Goal: Task Accomplishment & Management: Manage account settings

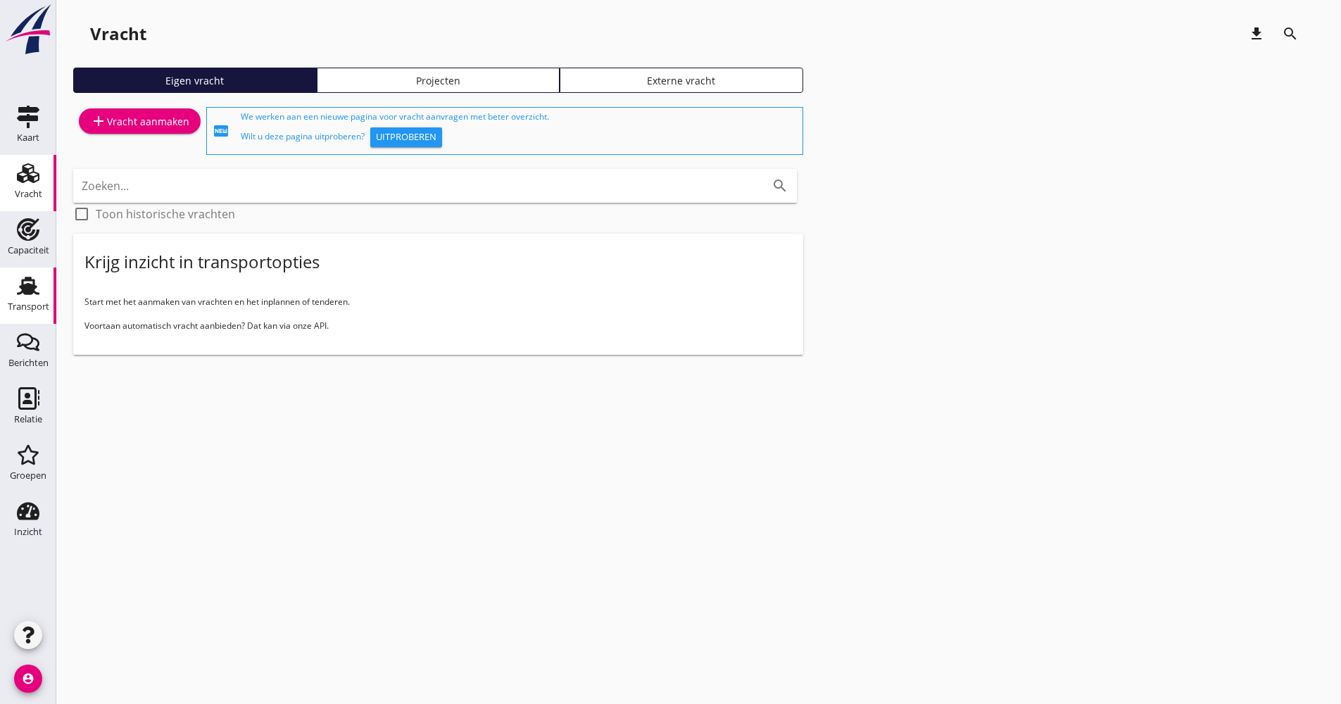
click at [22, 279] on use at bounding box center [28, 286] width 23 height 18
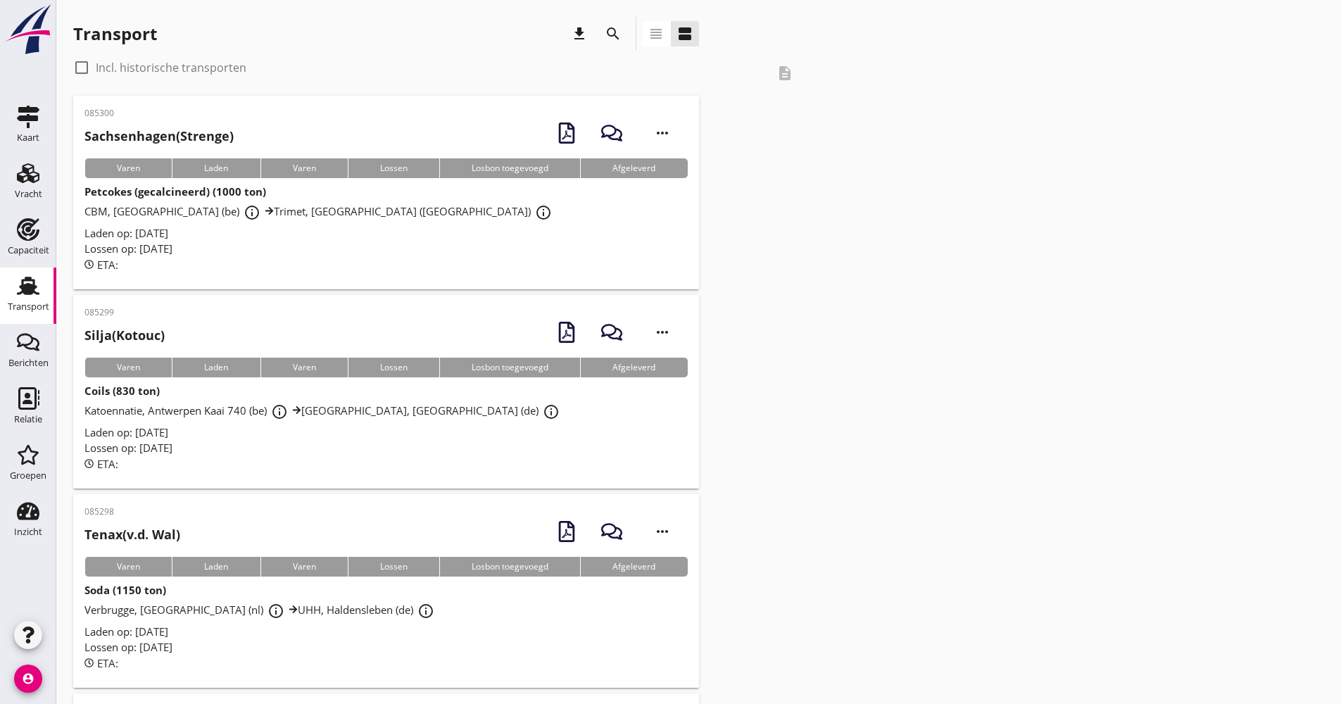
click at [616, 34] on icon "search" at bounding box center [612, 33] width 17 height 17
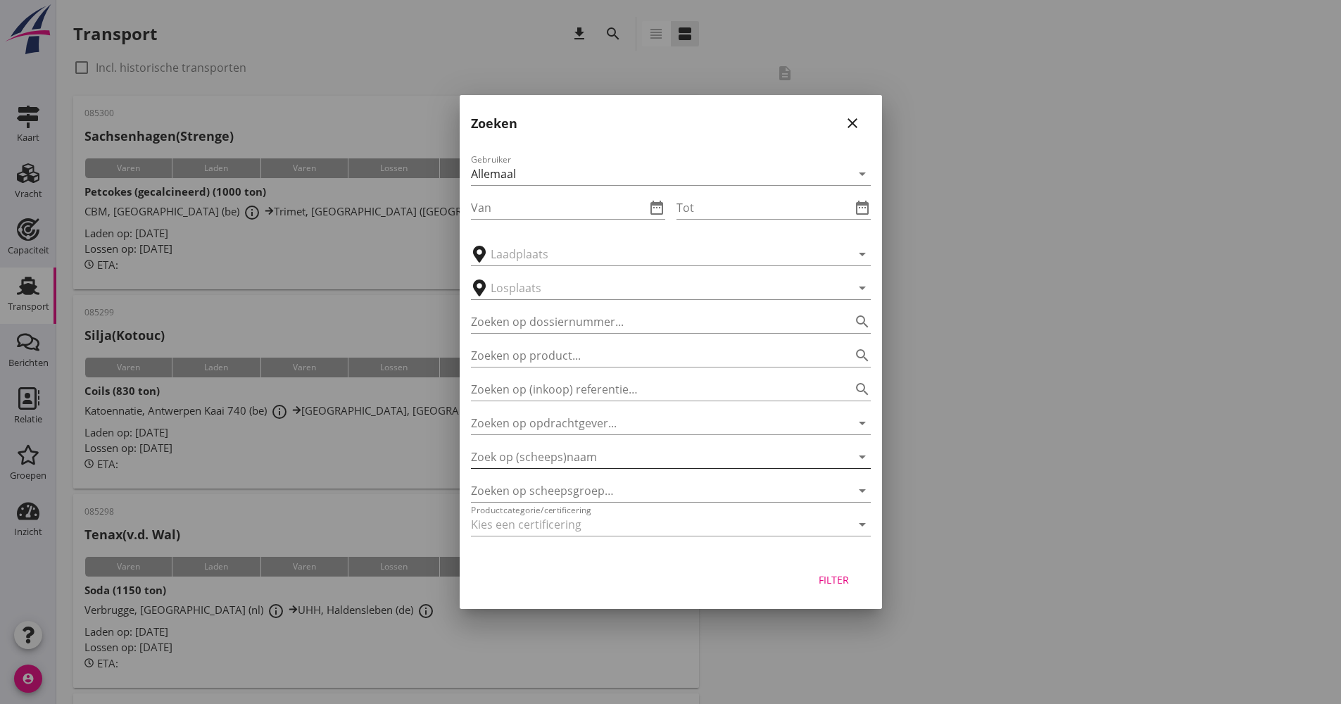
click at [580, 457] on input "Zoek op (scheeps)naam" at bounding box center [651, 456] width 360 height 23
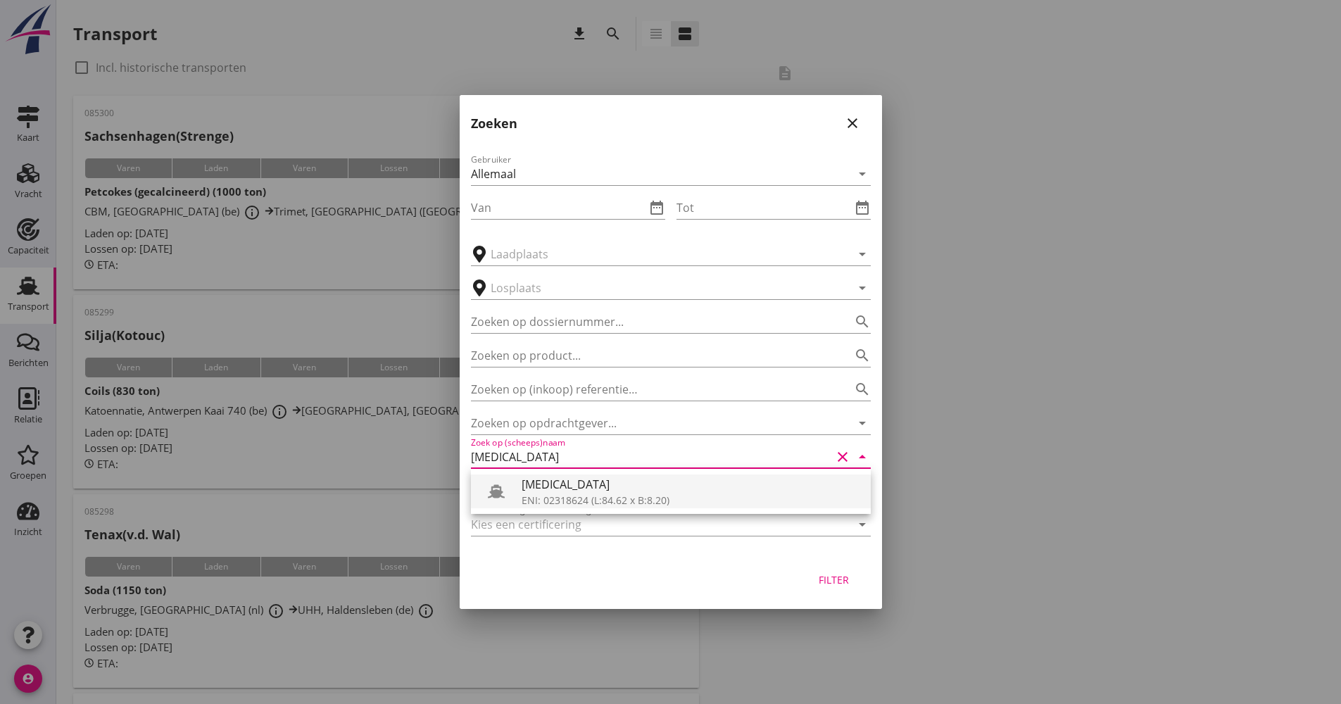
click at [574, 493] on div "ENI: 02318624 (L:84.62 x B:8.20)" at bounding box center [690, 500] width 338 height 15
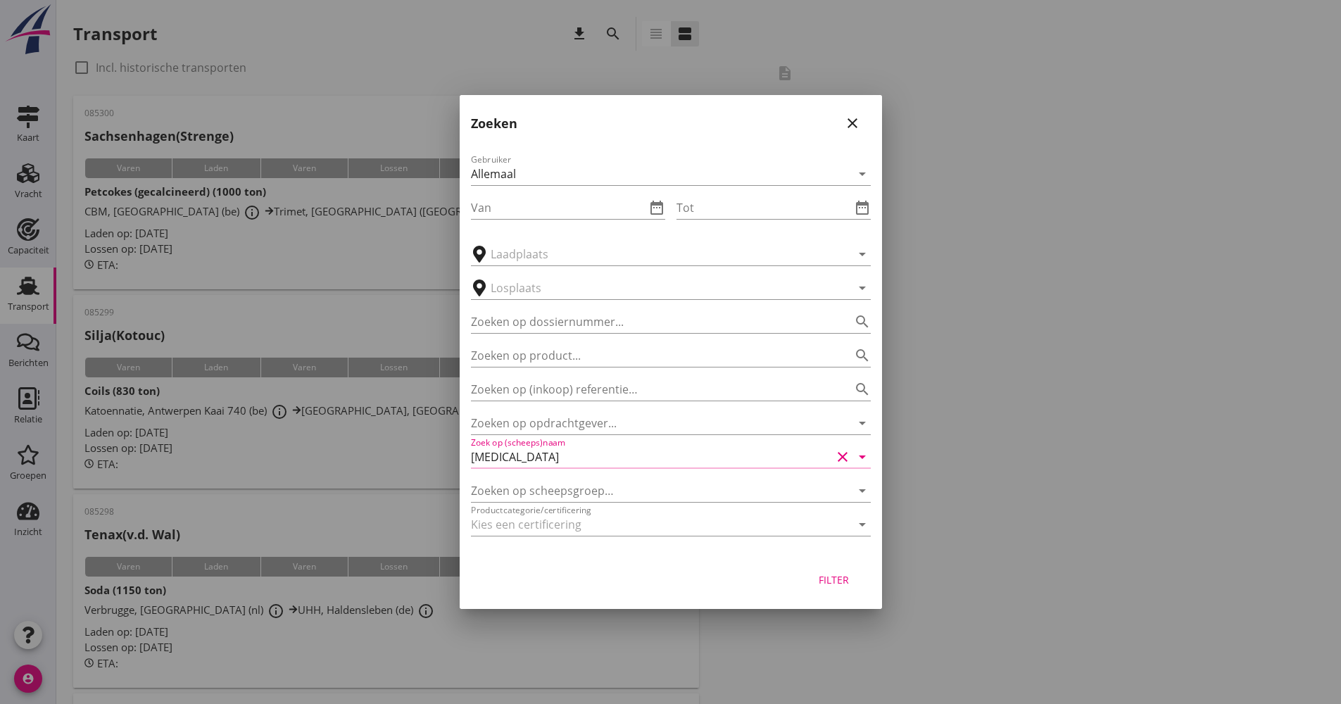
click at [849, 581] on div "Filter" at bounding box center [833, 579] width 39 height 15
type input "[MEDICAL_DATA]"
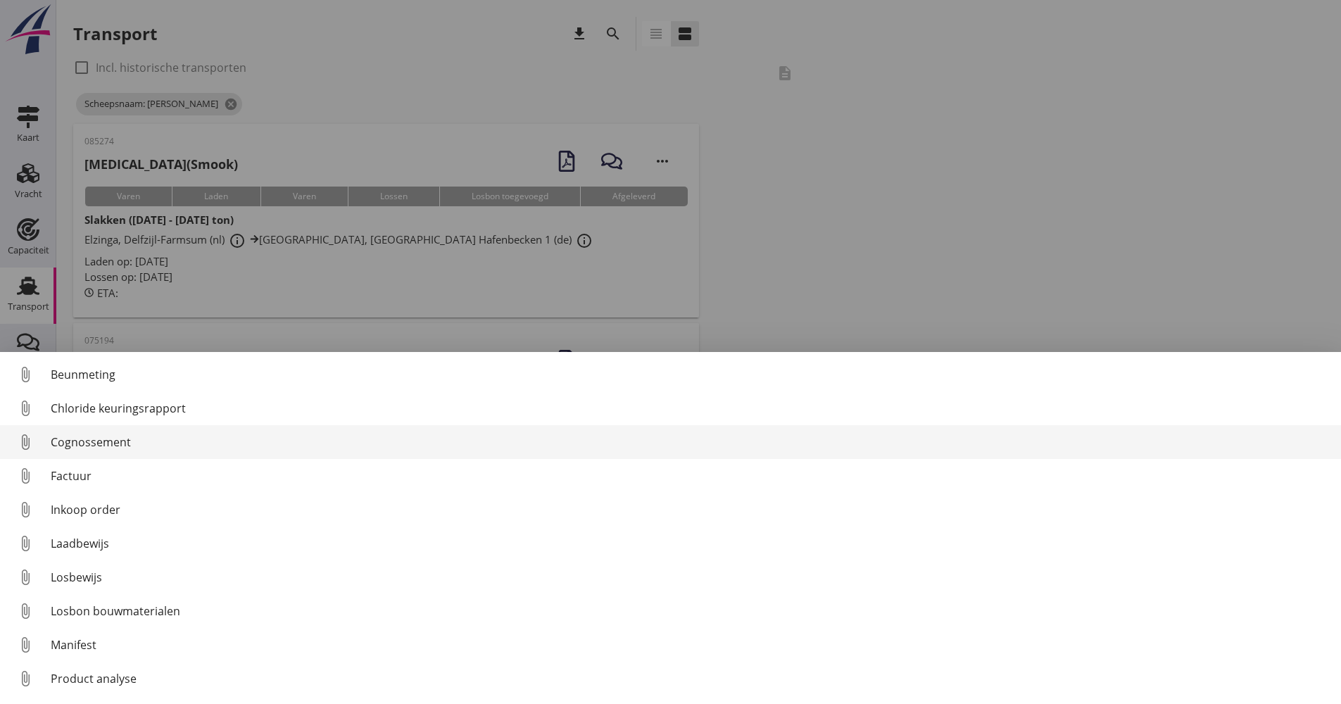
click at [95, 439] on div "Cognossement" at bounding box center [690, 441] width 1279 height 17
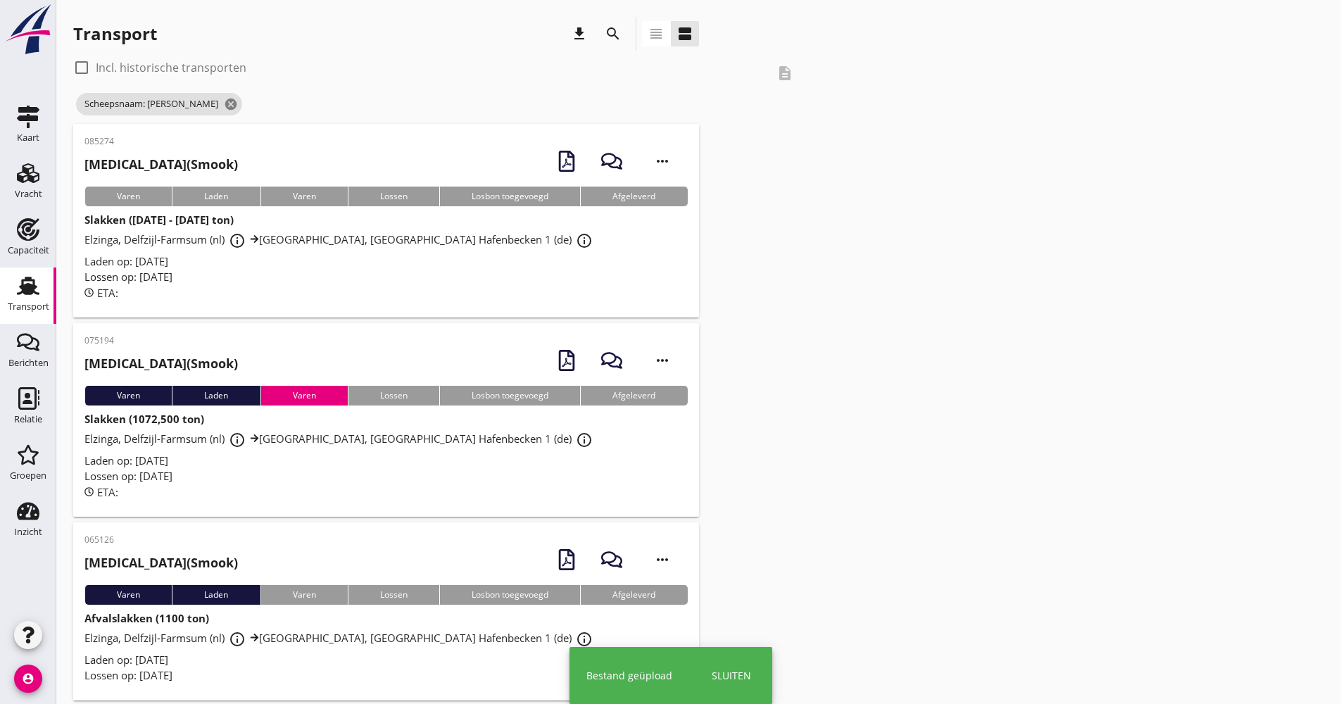
click at [369, 275] on div "Lossen op: [DATE]" at bounding box center [385, 277] width 603 height 16
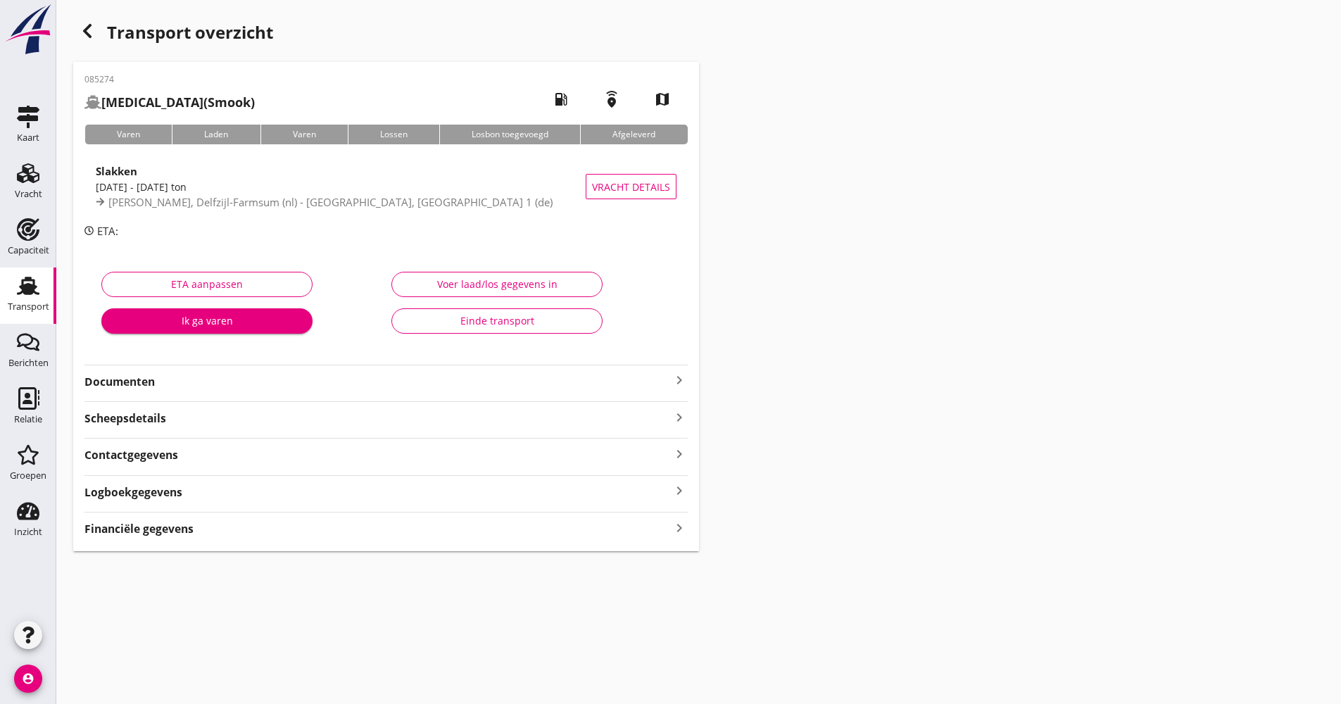
click at [177, 419] on div "Scheepsdetails keyboard_arrow_right" at bounding box center [385, 416] width 603 height 19
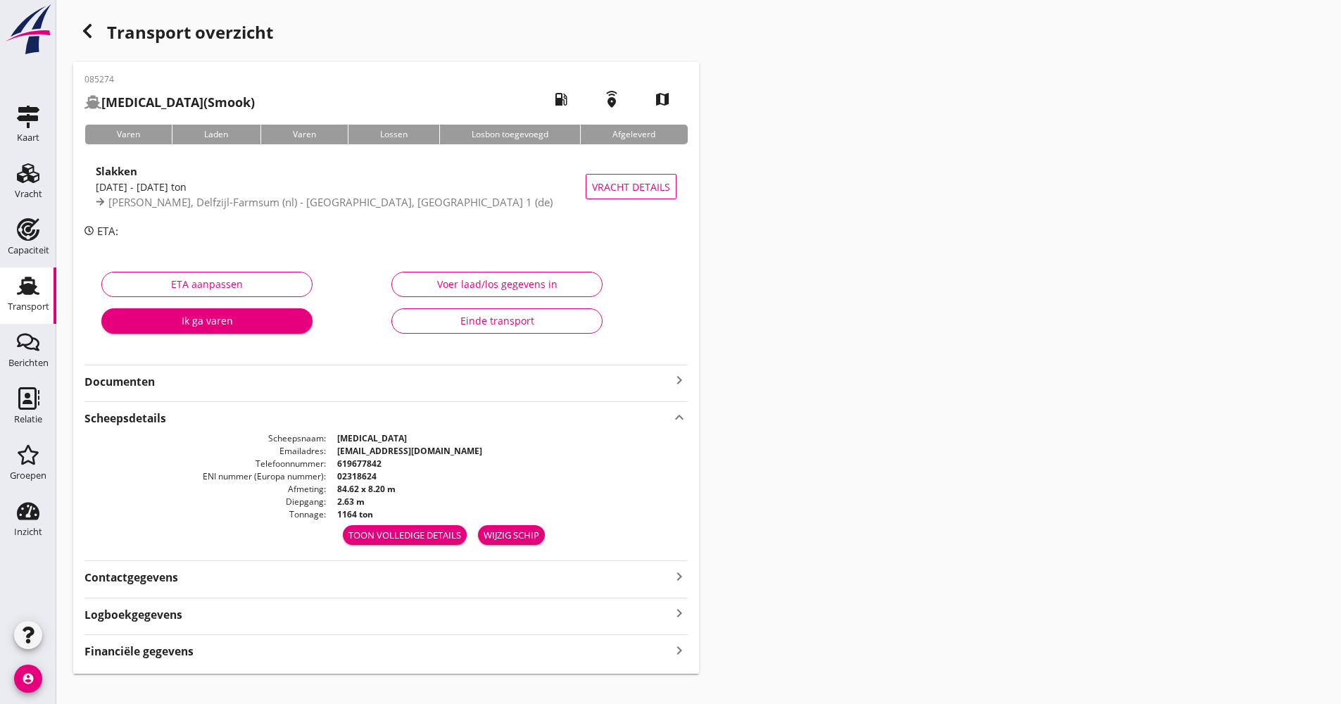
click at [184, 422] on div "Scheepsdetails keyboard_arrow_up" at bounding box center [385, 416] width 603 height 19
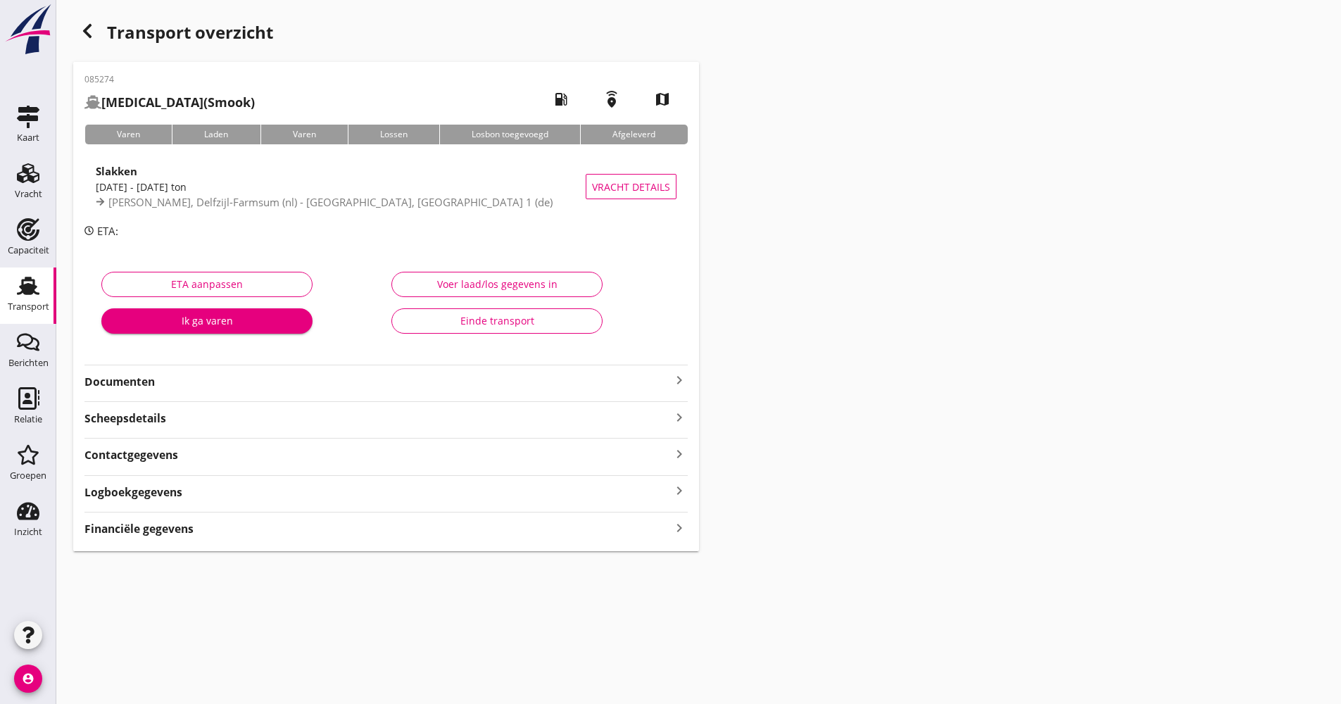
click at [175, 451] on strong "Contactgegevens" at bounding box center [131, 455] width 94 height 16
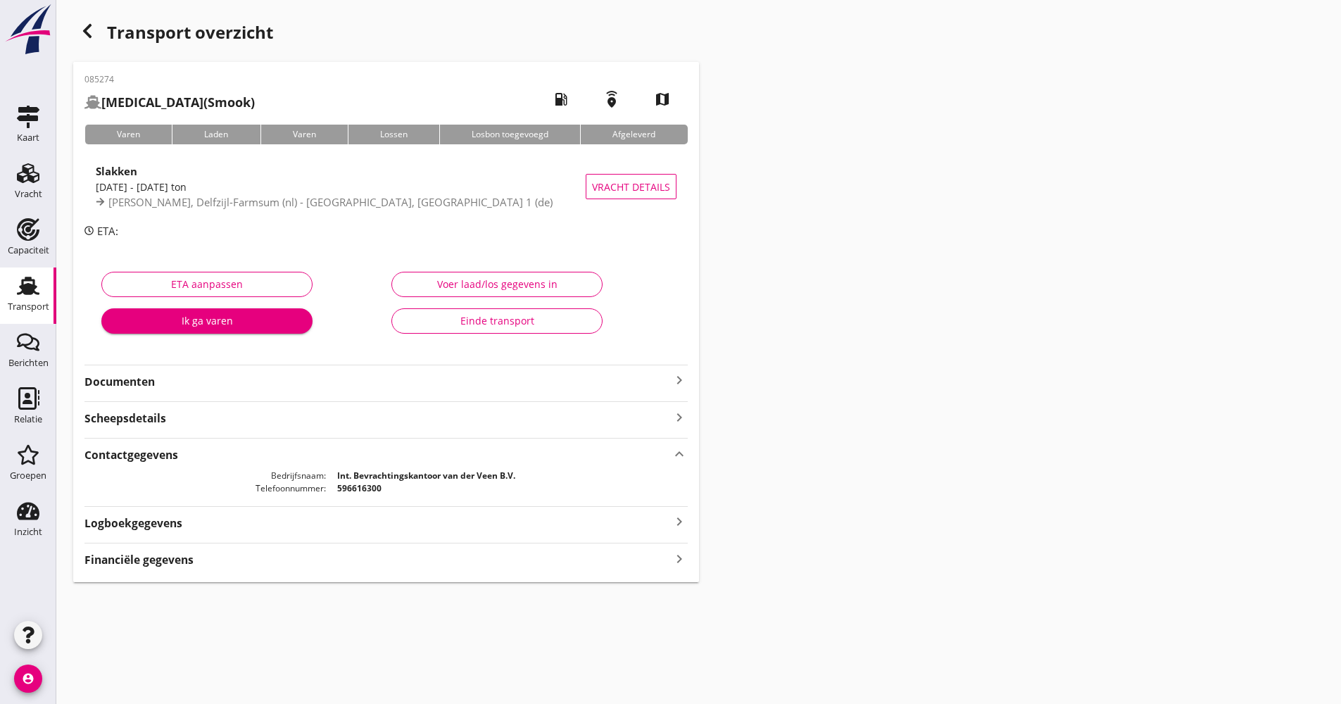
click at [203, 459] on div "Contactgegevens keyboard_arrow_up" at bounding box center [385, 453] width 603 height 19
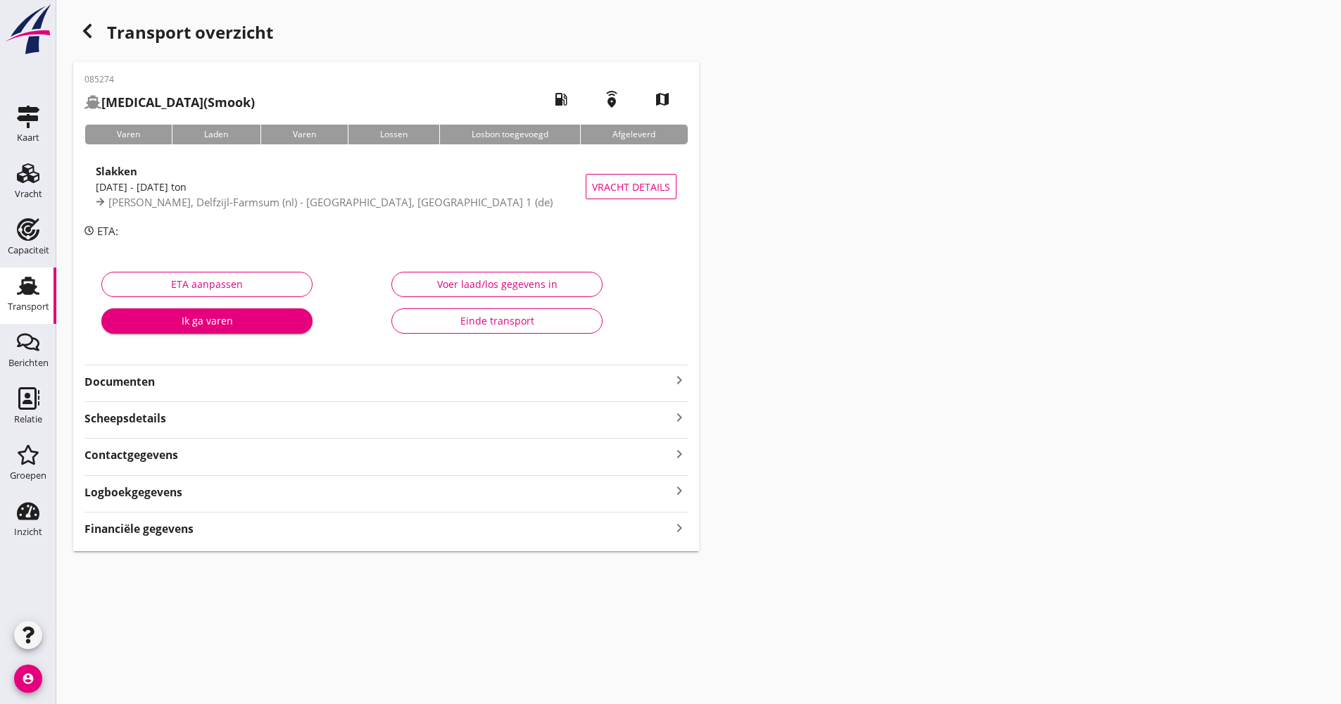
click at [190, 383] on strong "Documenten" at bounding box center [377, 382] width 586 height 16
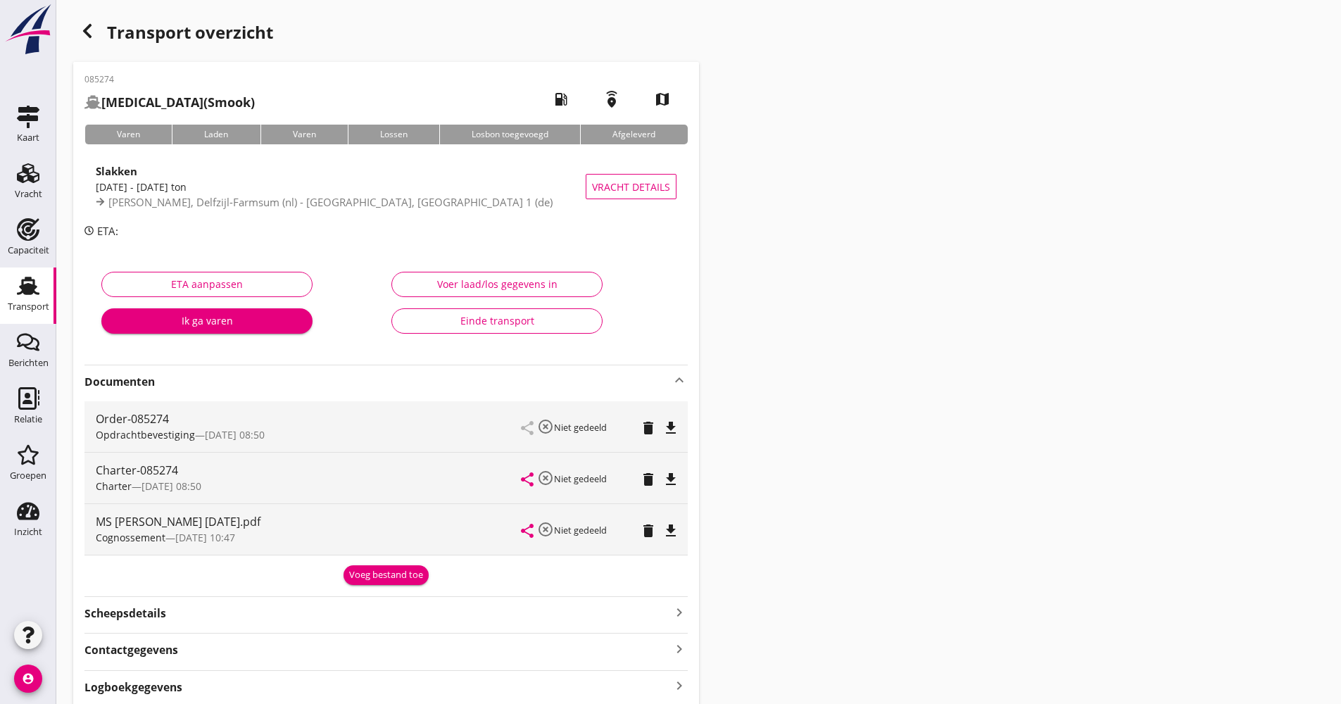
click at [216, 386] on strong "Documenten" at bounding box center [377, 382] width 586 height 16
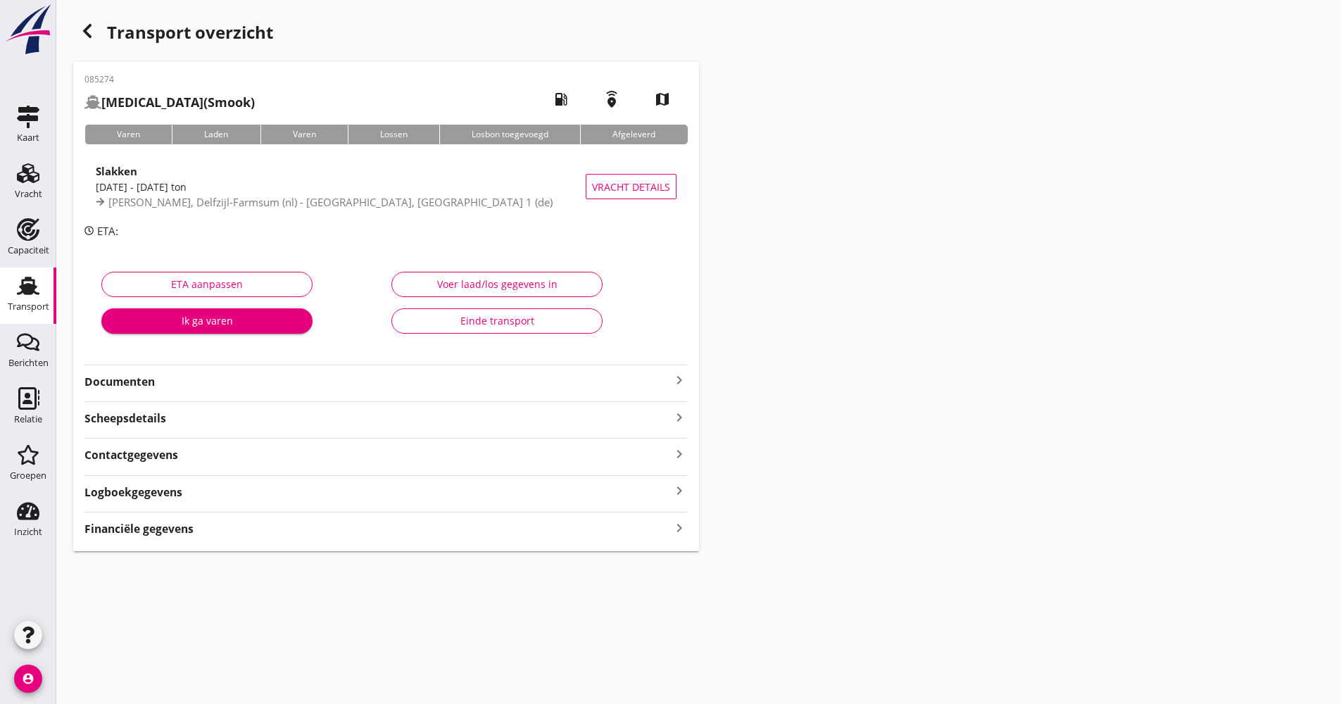
drag, startPoint x: 182, startPoint y: 494, endPoint x: 220, endPoint y: 490, distance: 38.2
click at [184, 493] on div "Logboekgegevens keyboard_arrow_right" at bounding box center [385, 490] width 603 height 19
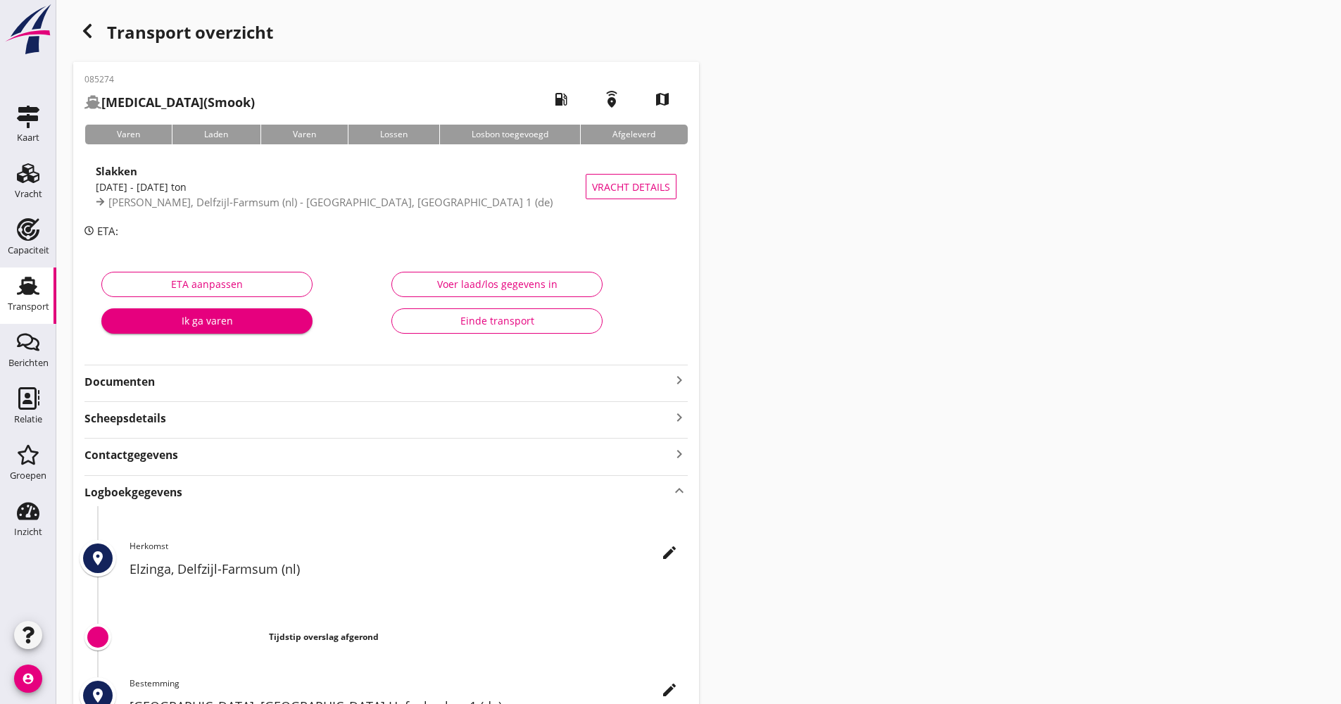
click at [666, 556] on icon "edit" at bounding box center [669, 552] width 17 height 17
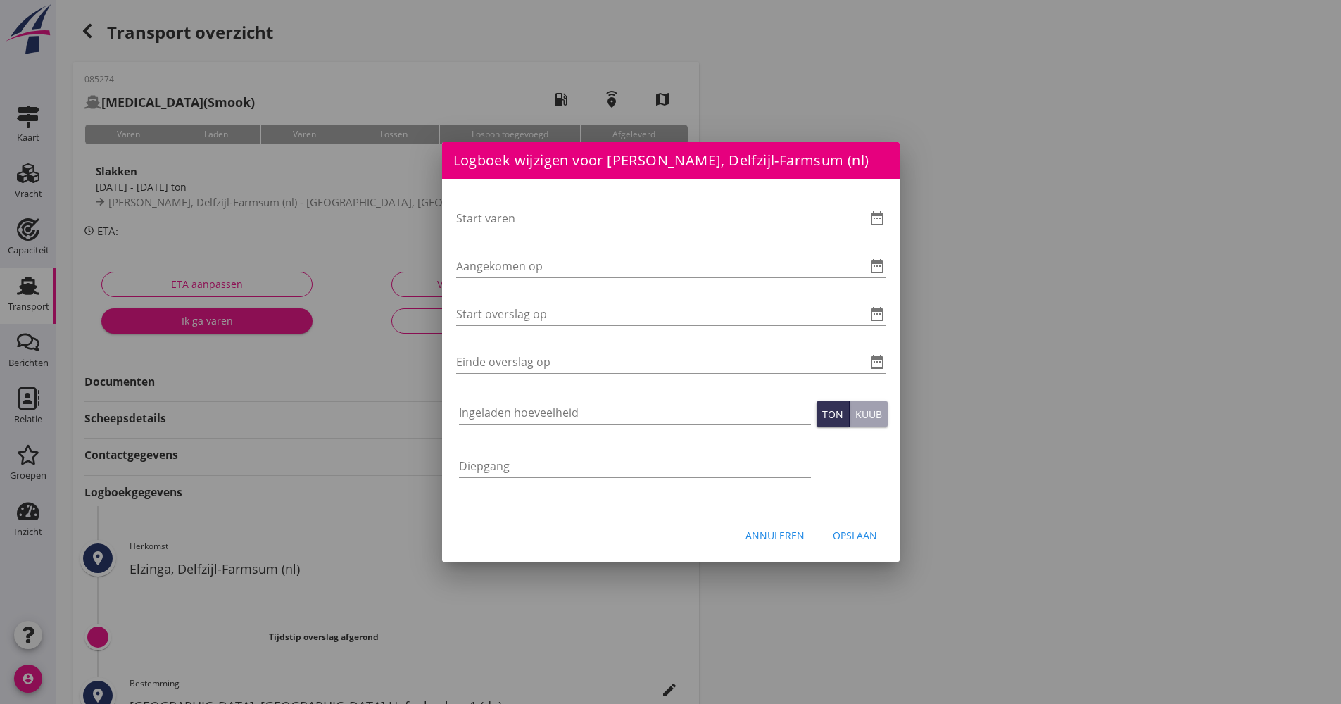
click at [878, 220] on icon "date_range" at bounding box center [876, 218] width 17 height 17
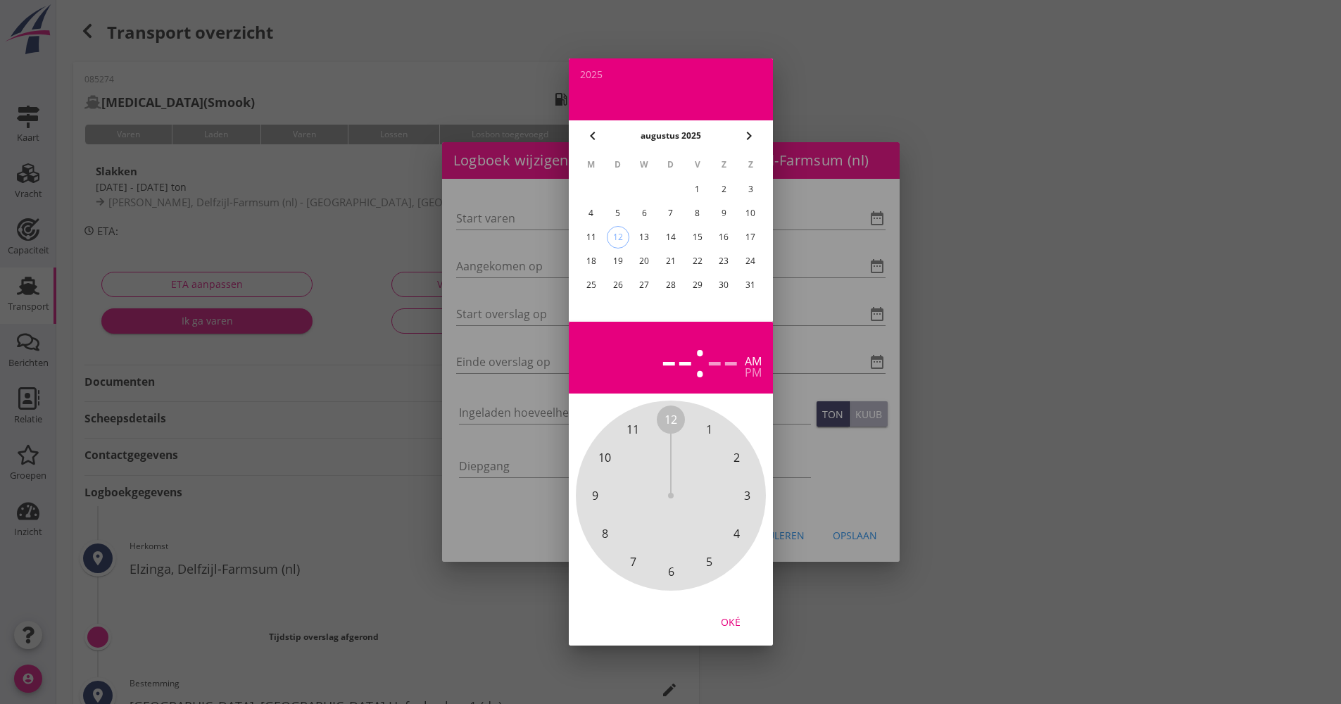
drag, startPoint x: 702, startPoint y: 214, endPoint x: 694, endPoint y: 232, distance: 19.2
click at [701, 214] on div "8" at bounding box center [696, 213] width 23 height 23
drag, startPoint x: 667, startPoint y: 411, endPoint x: 687, endPoint y: 581, distance: 170.7
click at [687, 581] on div "12 1 2 3 4 5 6 7 8 9 10 11" at bounding box center [671, 495] width 190 height 190
click at [670, 420] on span "00" at bounding box center [670, 419] width 13 height 17
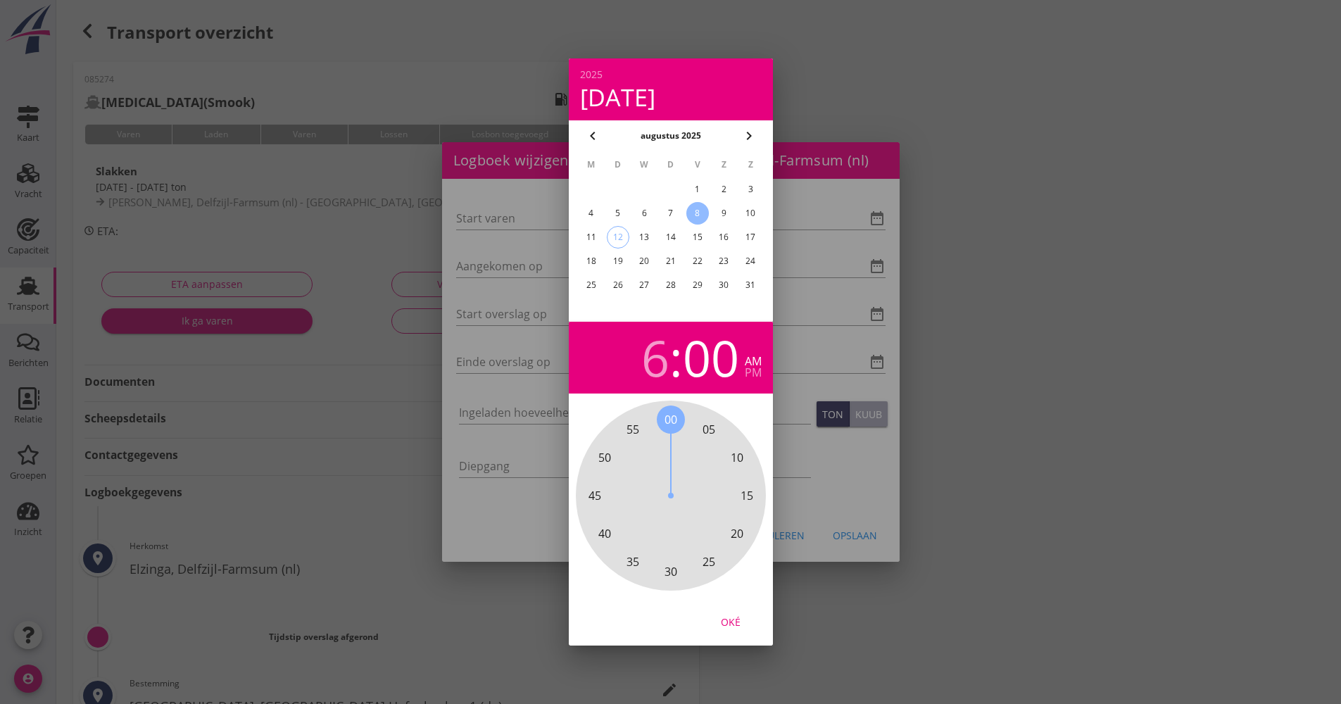
drag, startPoint x: 731, startPoint y: 625, endPoint x: 588, endPoint y: 405, distance: 261.9
click at [731, 624] on div "Oké" at bounding box center [730, 621] width 39 height 15
type input "[DATE] 06:00"
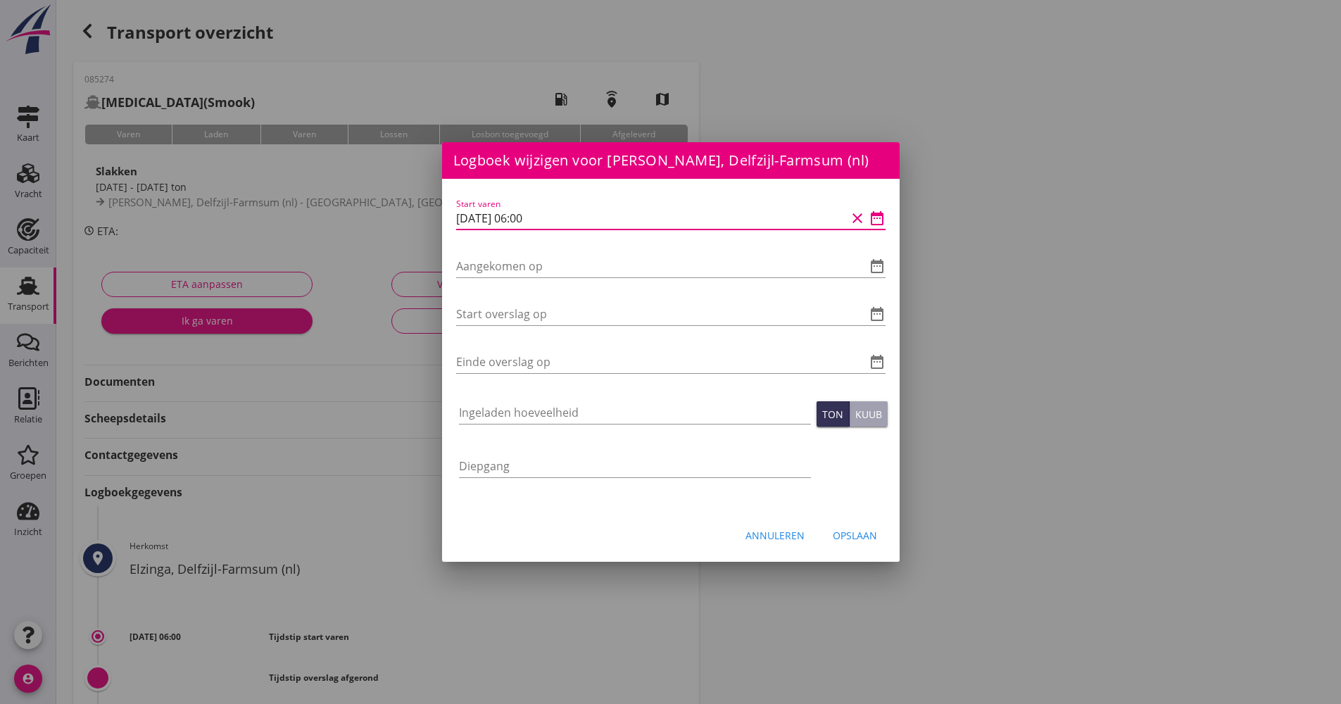
drag, startPoint x: 552, startPoint y: 213, endPoint x: 479, endPoint y: 217, distance: 73.3
click at [421, 211] on div "Logboek wijzigen voor UHM, [GEOGRAPHIC_DATA] Hafenbecken 1 (de) Start varen dat…" at bounding box center [670, 469] width 1341 height 939
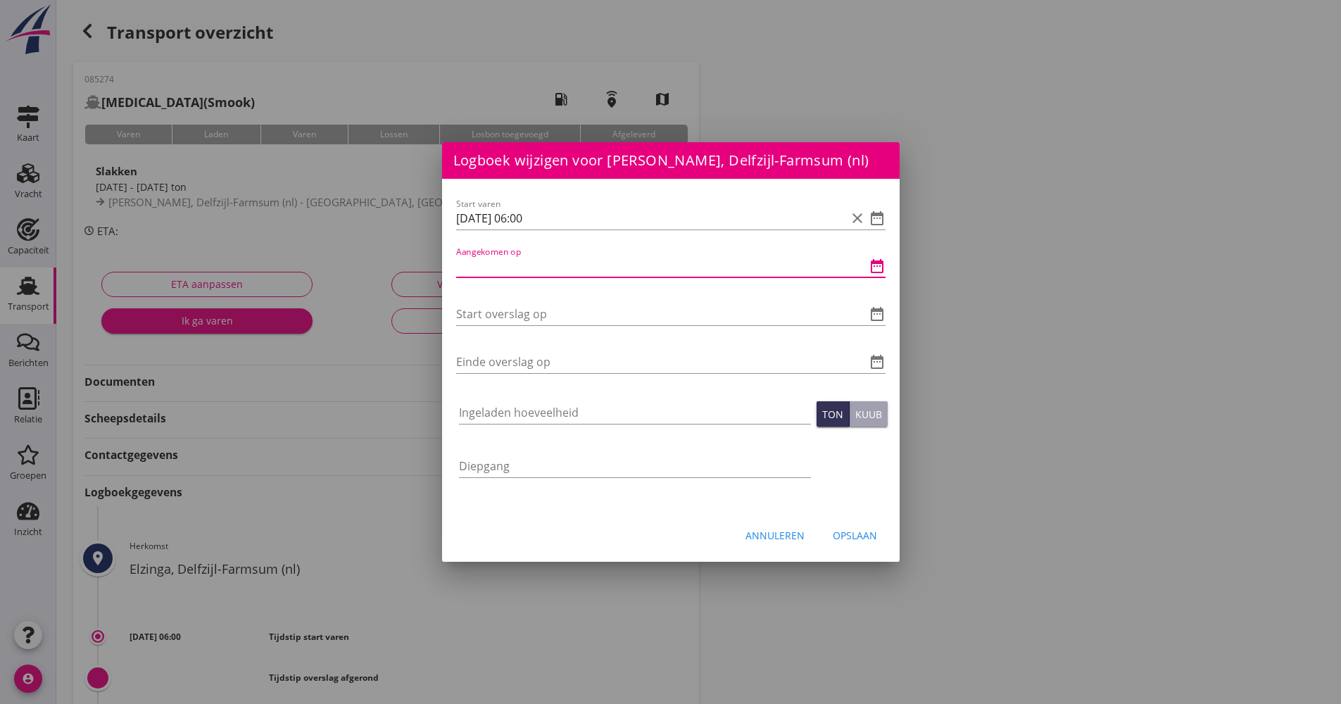
paste input "[DATE] 06:00"
type input "[DATE] 06:00"
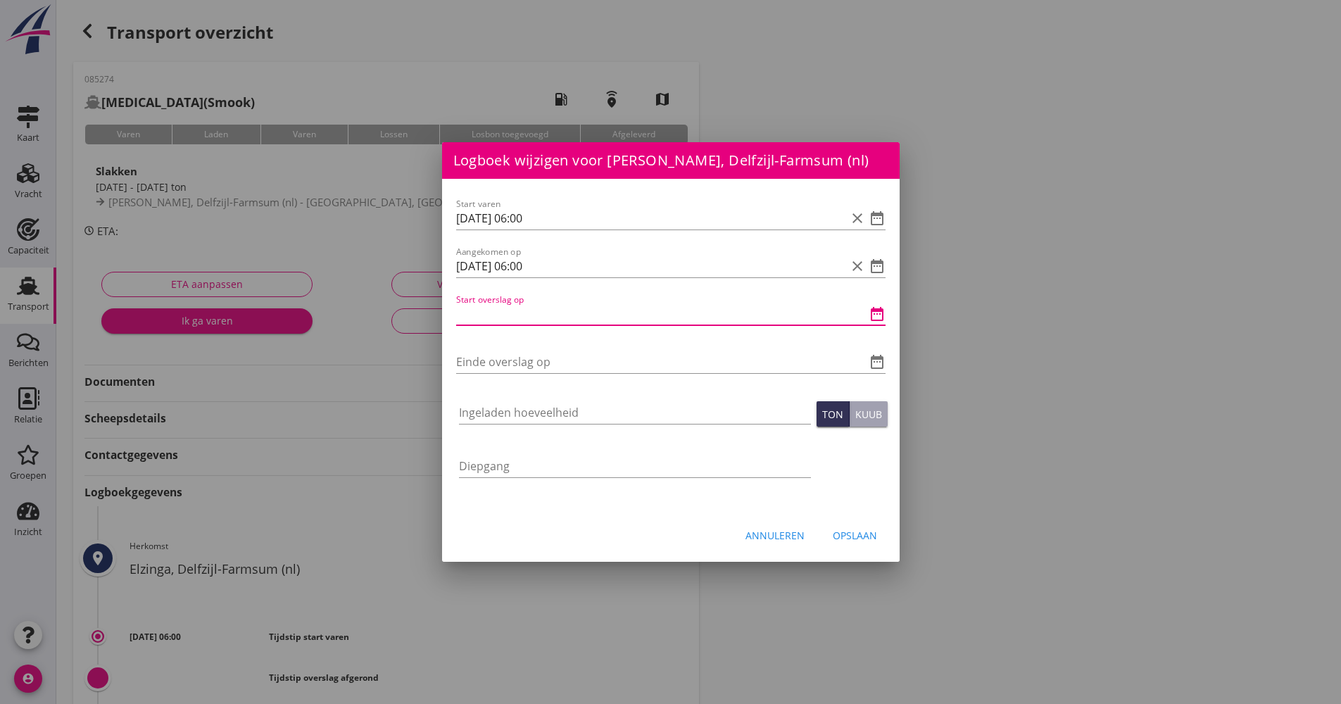
paste input "[DATE] 06:00"
drag, startPoint x: 561, startPoint y: 301, endPoint x: 537, endPoint y: 315, distance: 27.8
click at [537, 315] on div "Start overslag op [DATE] 06:00 clear date_range" at bounding box center [670, 316] width 429 height 45
drag, startPoint x: 563, startPoint y: 317, endPoint x: 517, endPoint y: 311, distance: 46.8
click at [517, 311] on input "[DATE] 06:00" at bounding box center [651, 314] width 390 height 23
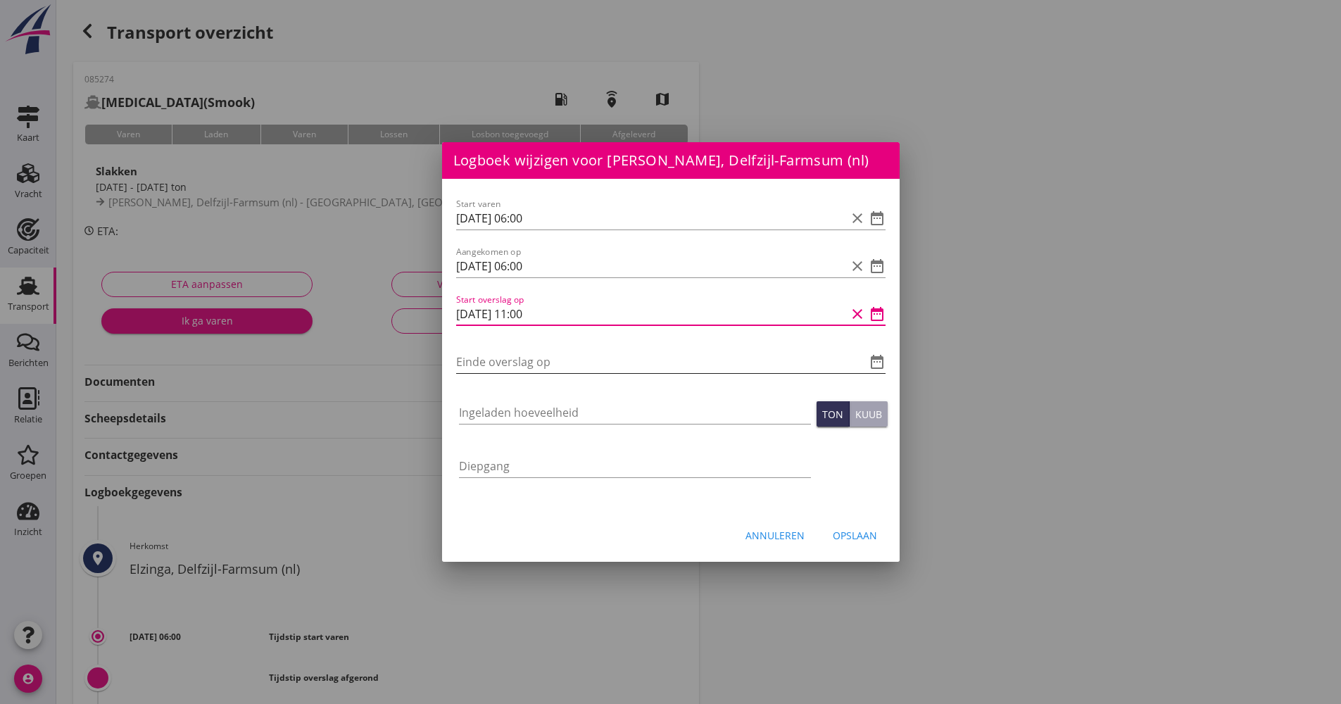
type input "[DATE] 11:00"
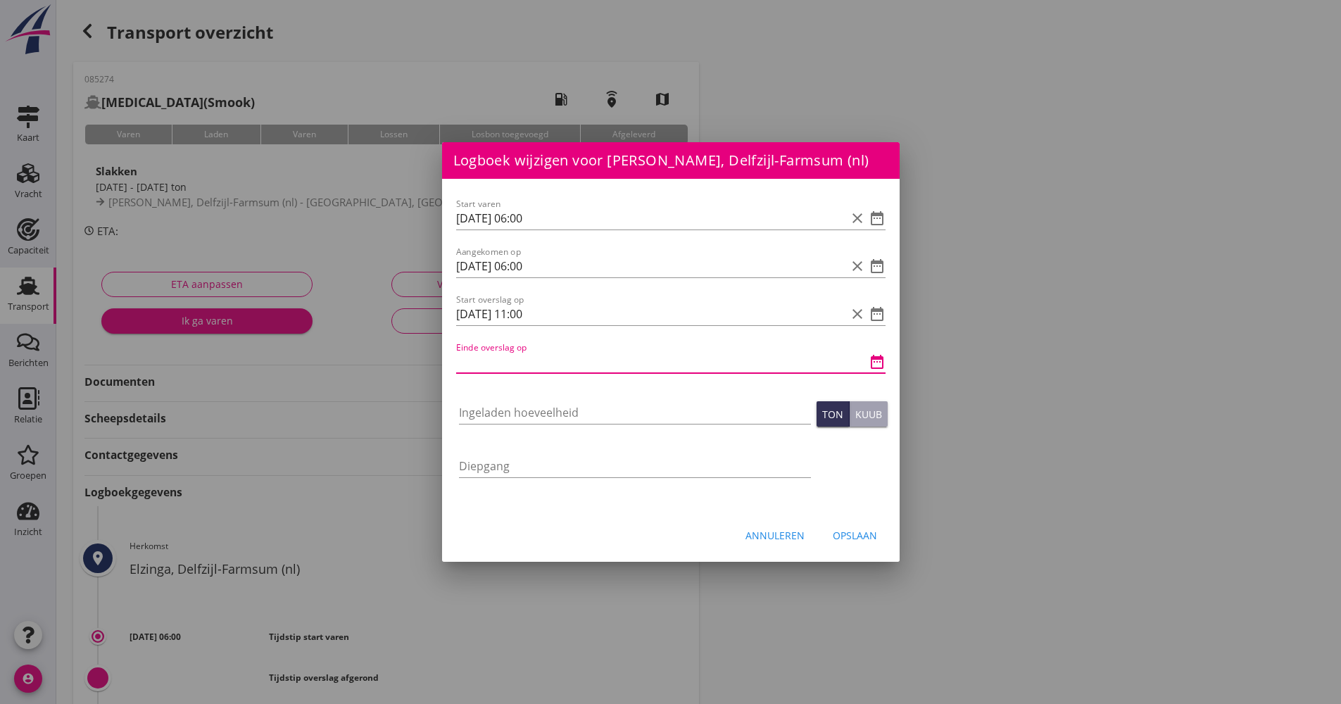
paste input "[DATE] 06:00"
drag, startPoint x: 558, startPoint y: 374, endPoint x: 534, endPoint y: 368, distance: 24.8
click at [534, 369] on div "Einde overslag op [DATE] 06:00 clear date_range" at bounding box center [670, 368] width 429 height 37
drag, startPoint x: 558, startPoint y: 358, endPoint x: 517, endPoint y: 357, distance: 40.8
click at [517, 357] on input "[DATE] 06:00" at bounding box center [651, 361] width 390 height 23
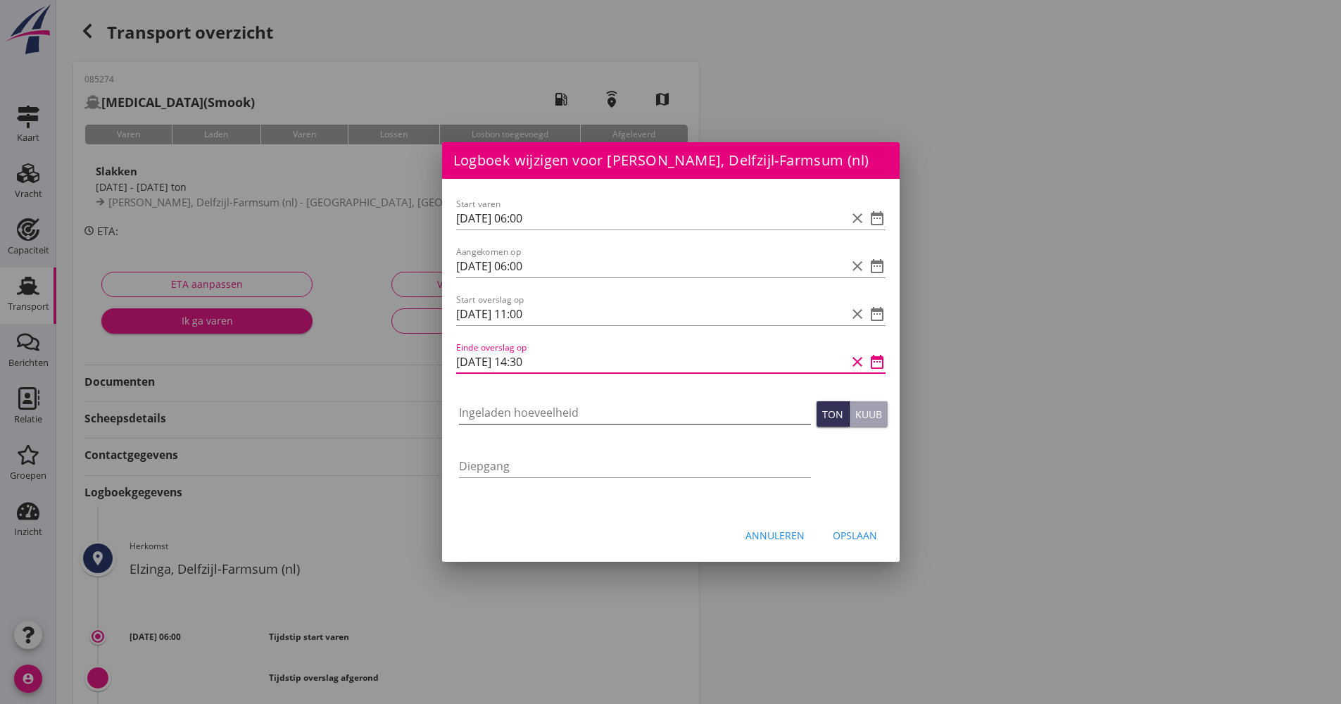
type input "[DATE] 14:30"
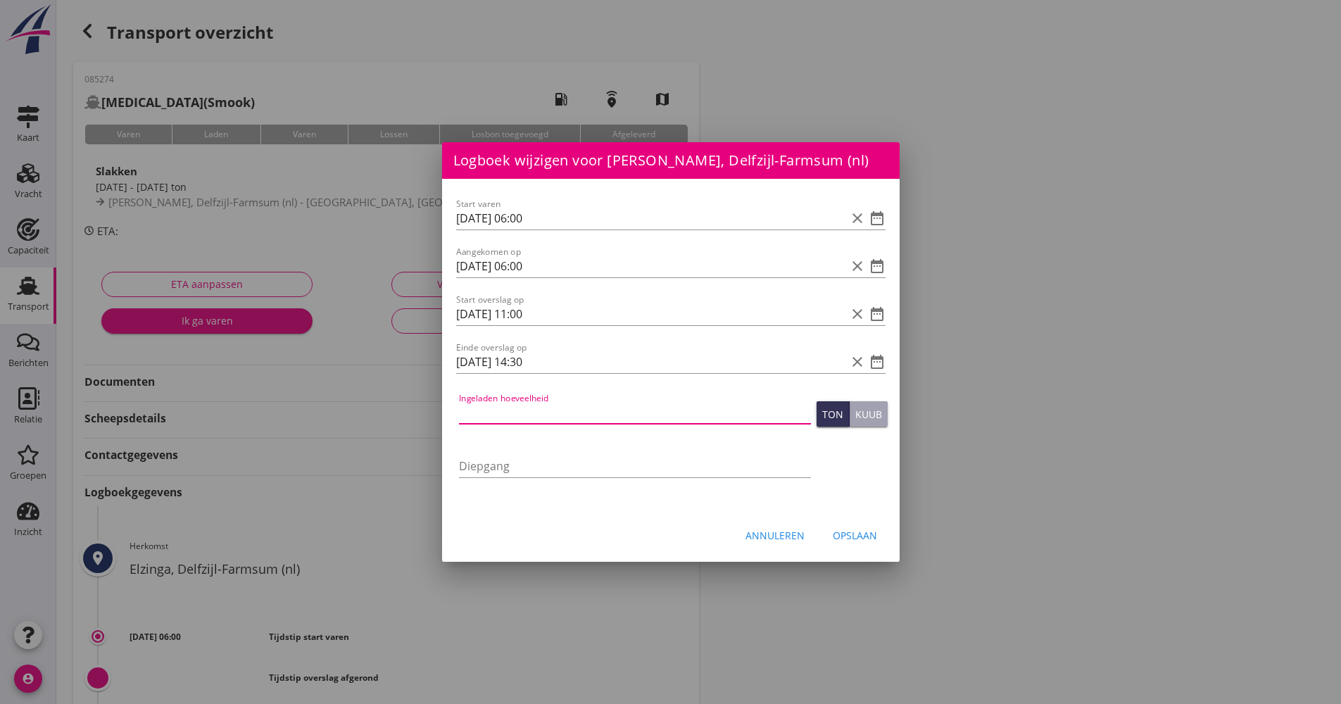
click at [542, 408] on input "Ingeladen hoeveelheid" at bounding box center [635, 412] width 352 height 23
type input "1100"
click at [864, 539] on div "Opslaan" at bounding box center [854, 535] width 44 height 15
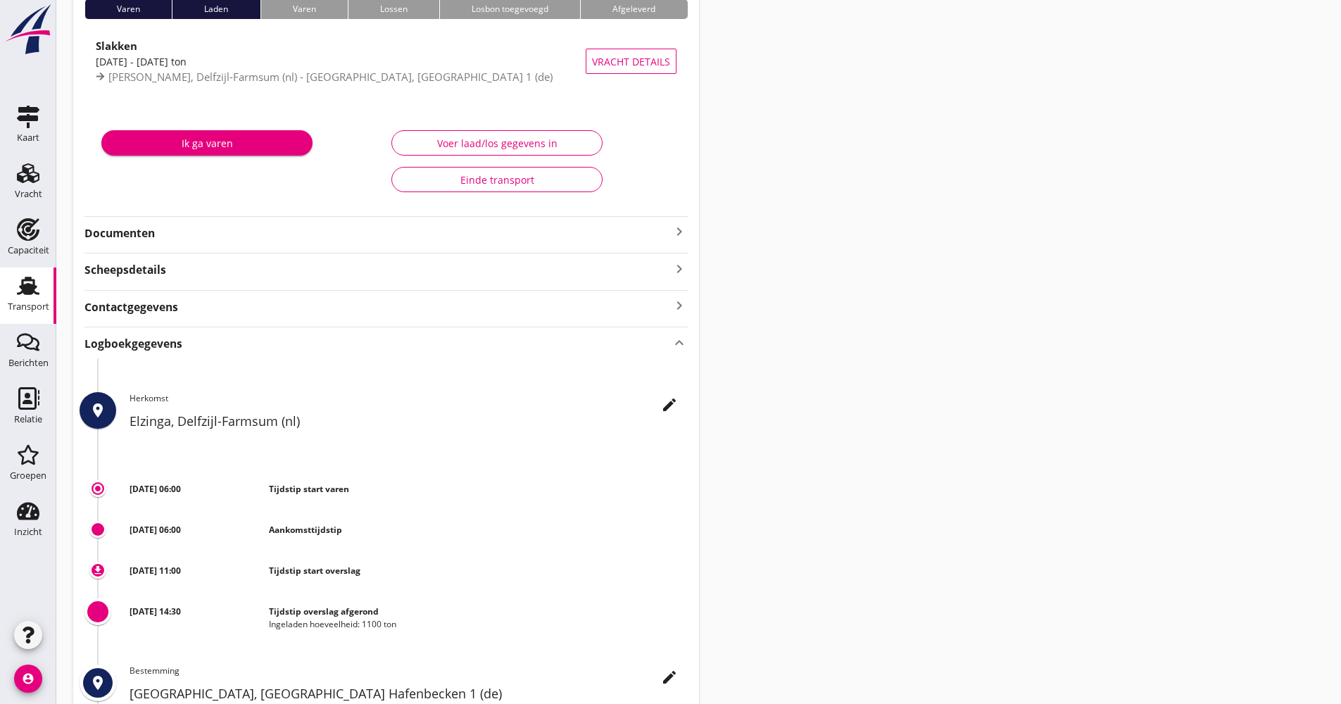
scroll to position [308, 0]
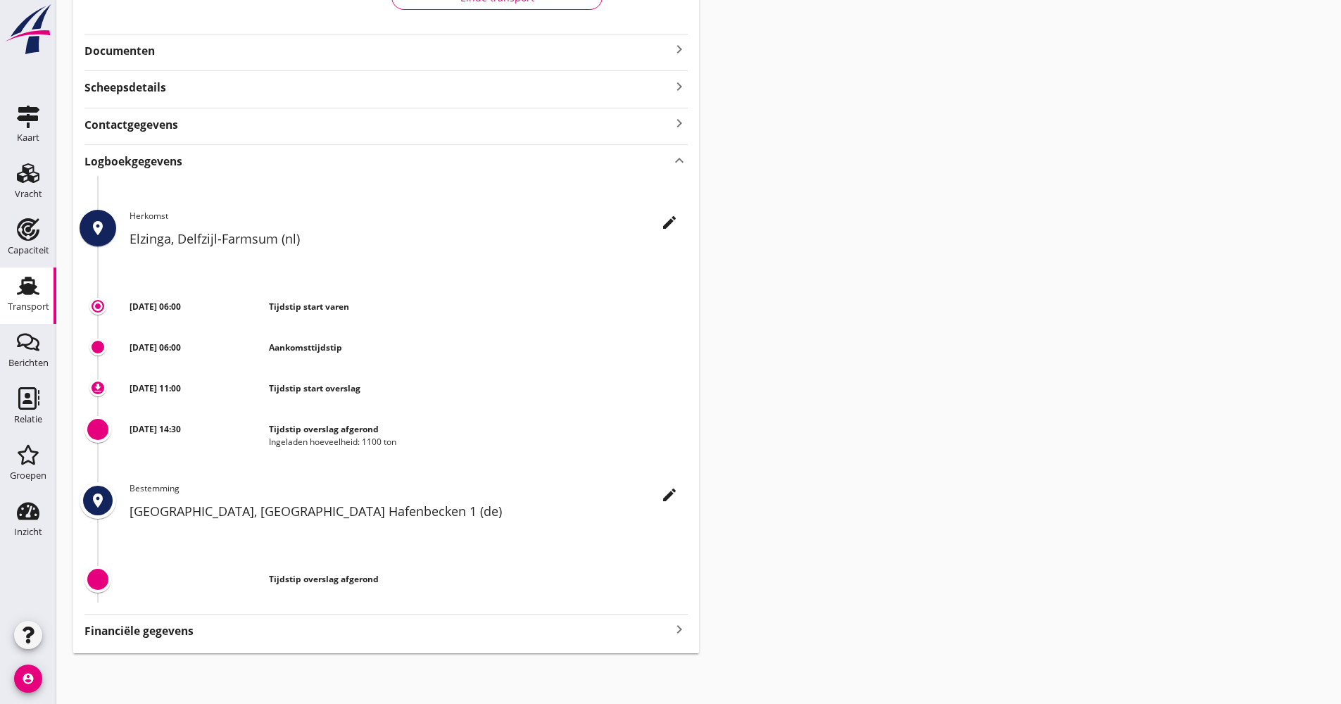
drag, startPoint x: 268, startPoint y: 429, endPoint x: 409, endPoint y: 441, distance: 141.3
click at [409, 441] on div "[DATE] 14:30 Tijdstip overslag afgerond Ingeladen hoeveelheid: 1100 ton" at bounding box center [408, 430] width 558 height 37
click at [861, 375] on div "Transport overzicht 085274 [MEDICAL_DATA] (Smook) local_gas_station emergency_s…" at bounding box center [698, 180] width 1284 height 977
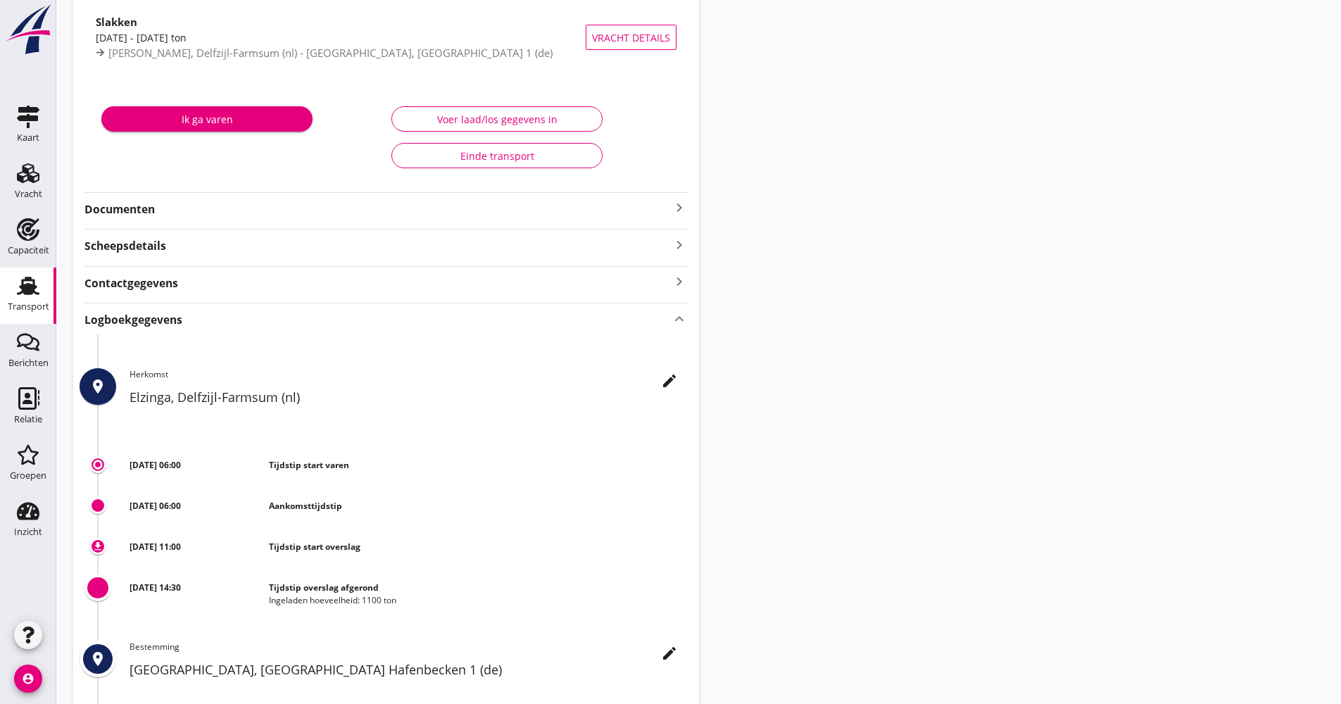
scroll to position [0, 0]
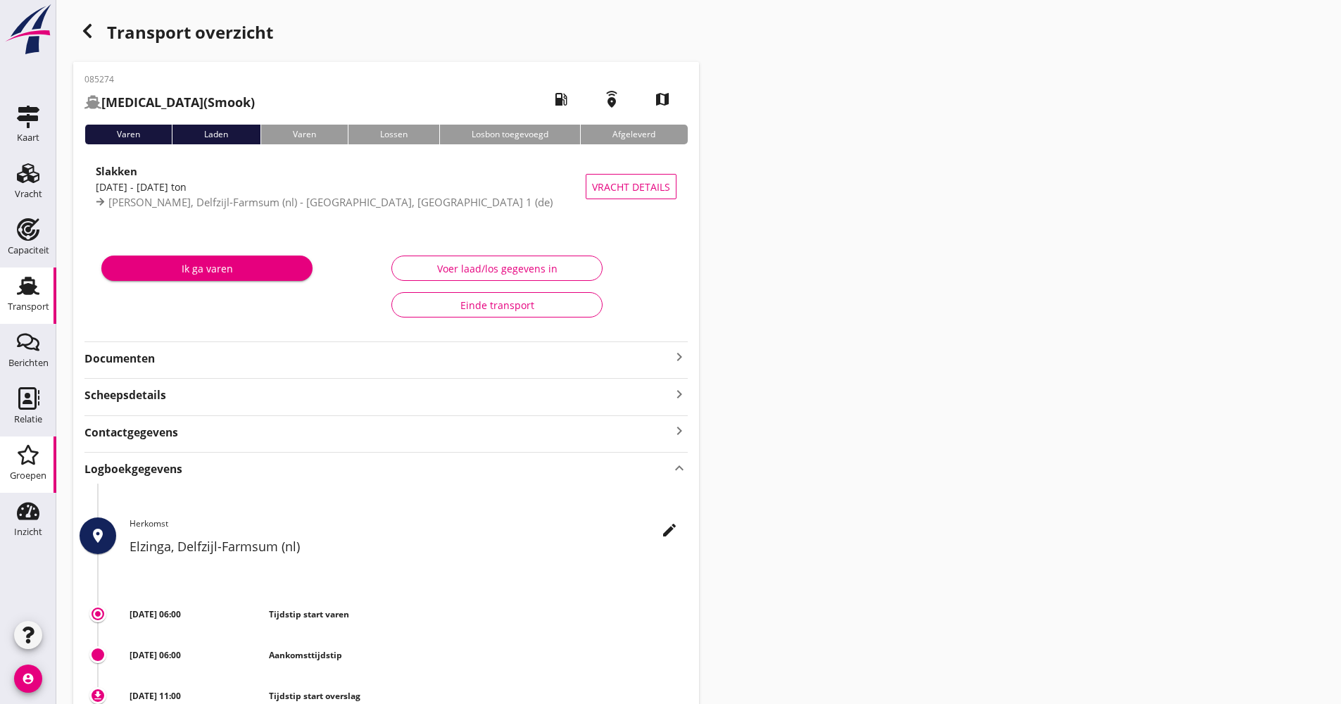
click at [13, 448] on div "Groepen" at bounding box center [28, 454] width 34 height 23
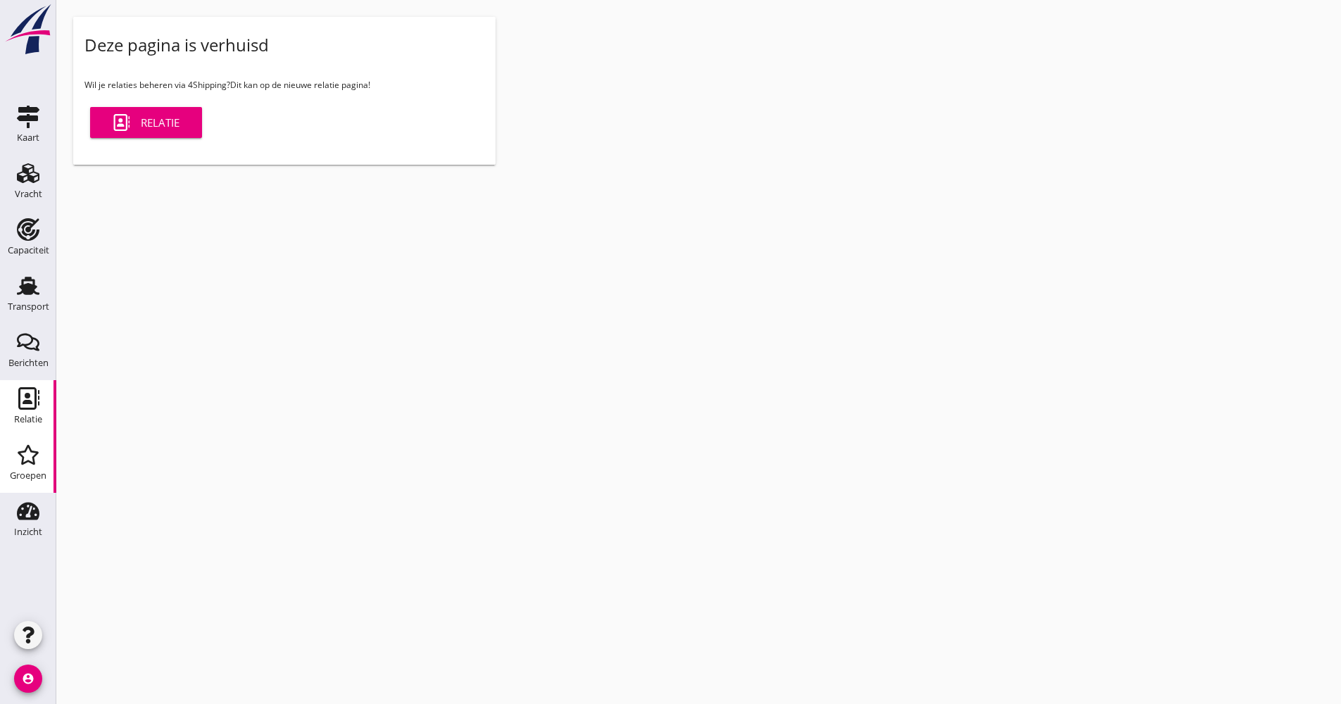
click at [30, 386] on link "Relatie Relatie" at bounding box center [28, 408] width 56 height 56
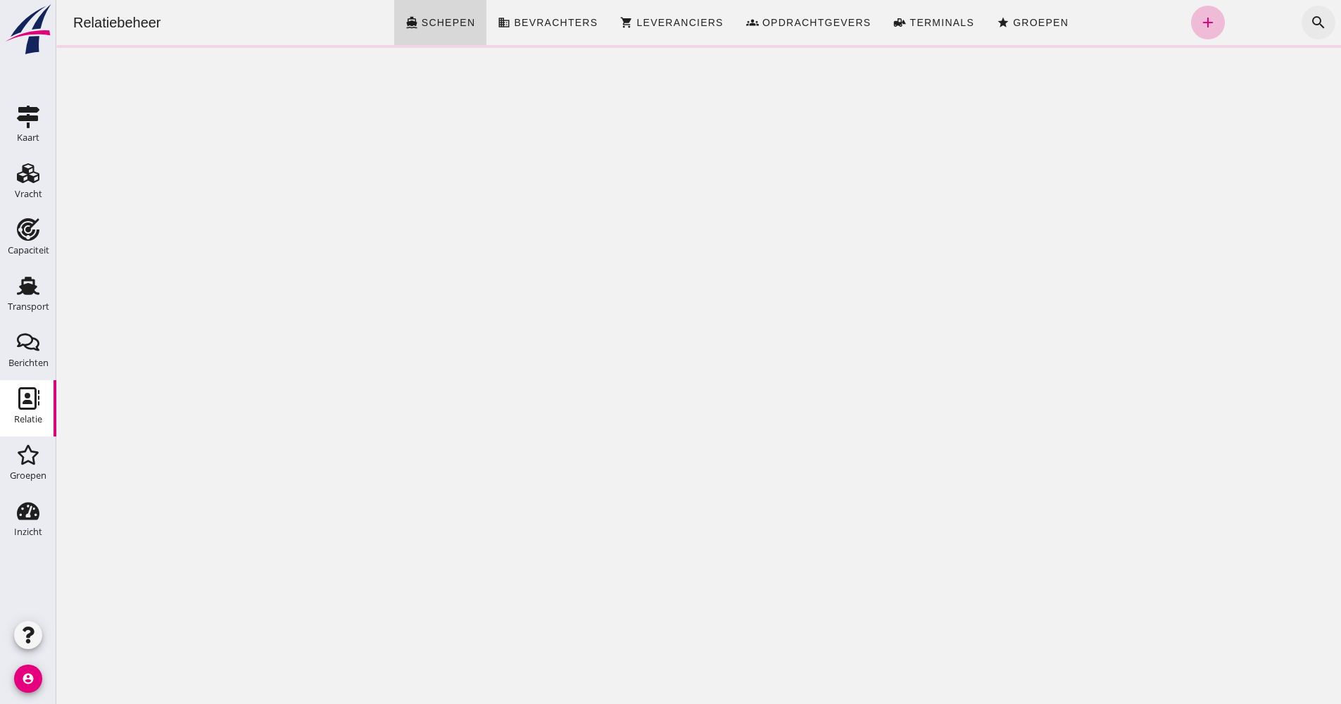
click at [1310, 27] on icon "search" at bounding box center [1318, 22] width 17 height 17
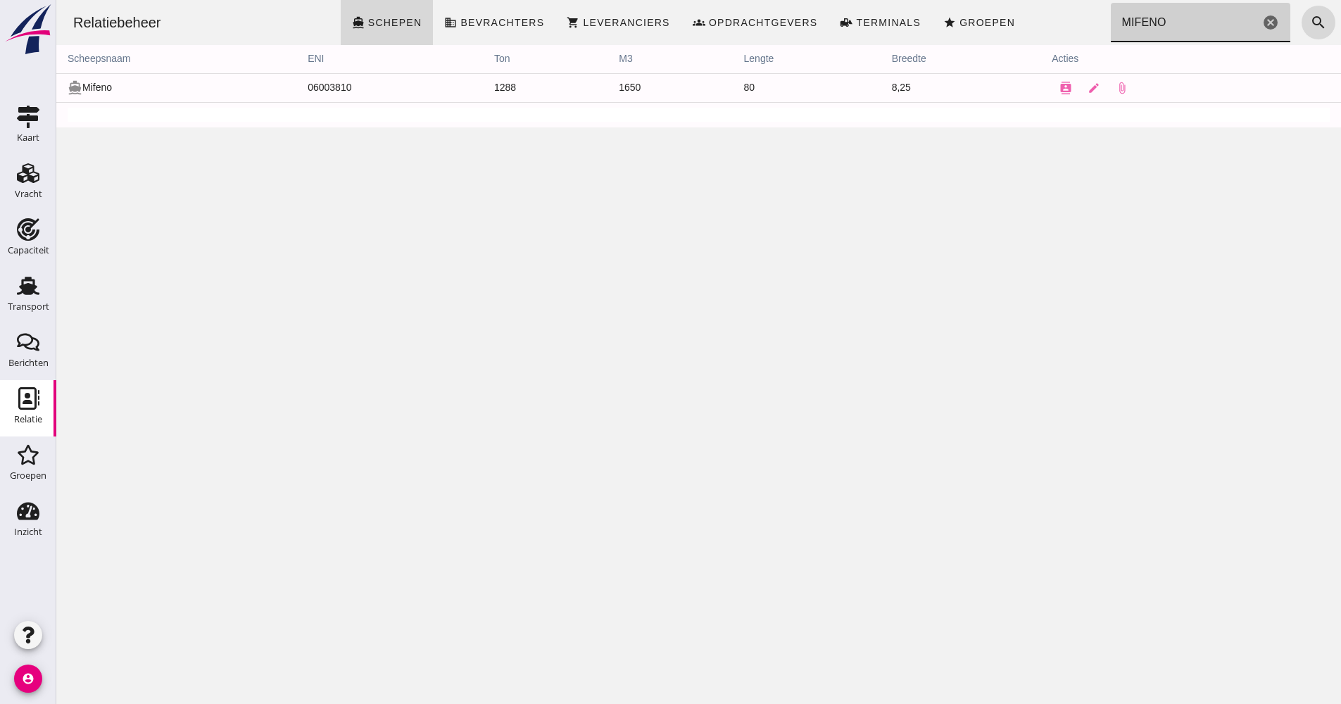
type input "MIFENO"
click at [30, 280] on use at bounding box center [28, 286] width 23 height 18
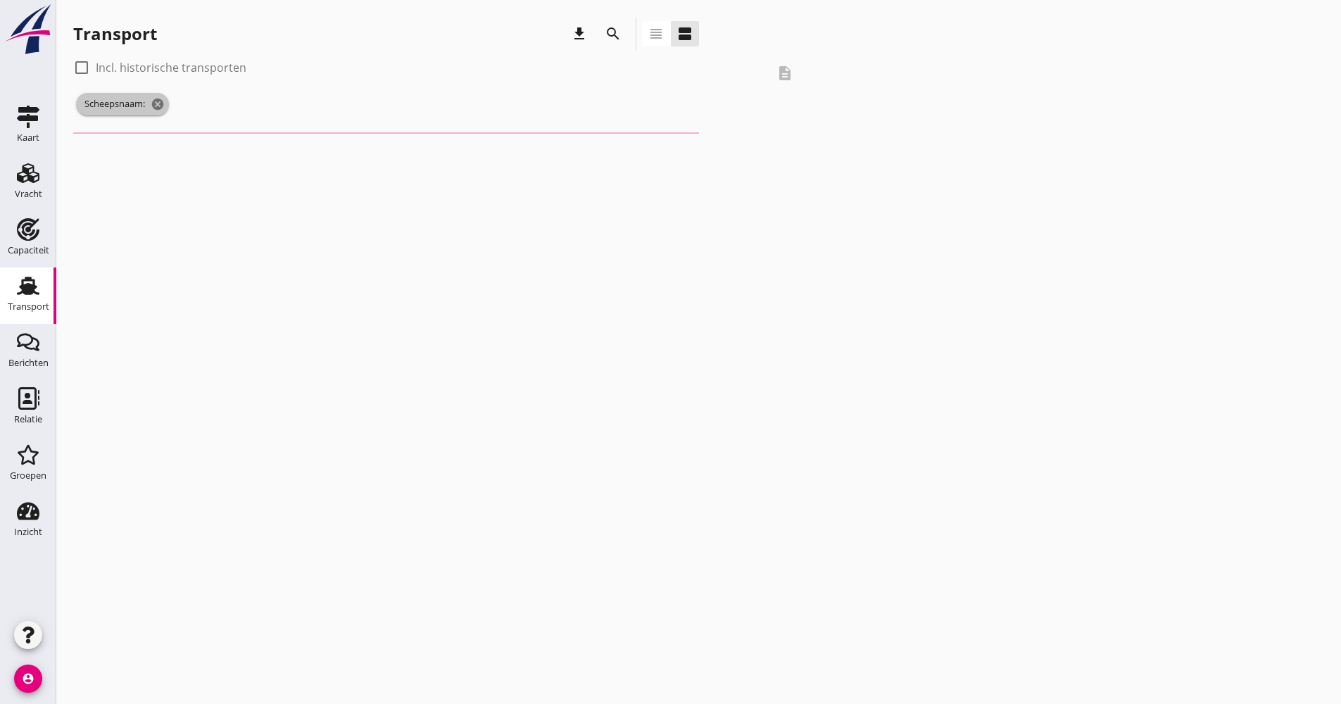
click at [154, 105] on icon "cancel" at bounding box center [158, 104] width 14 height 14
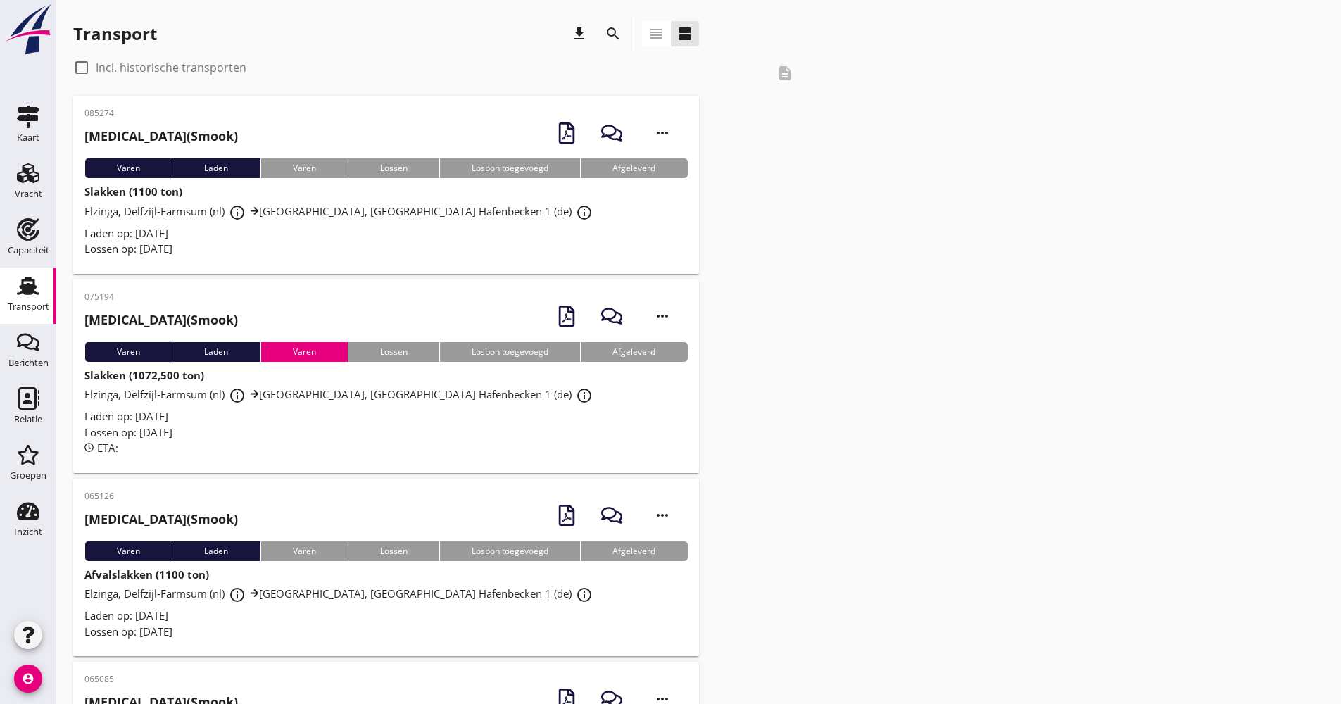
click at [160, 103] on div "085274 [PERSON_NAME] (Smook) more_horiz Varen Laden Varen Lossen Losbon toegevo…" at bounding box center [386, 185] width 626 height 178
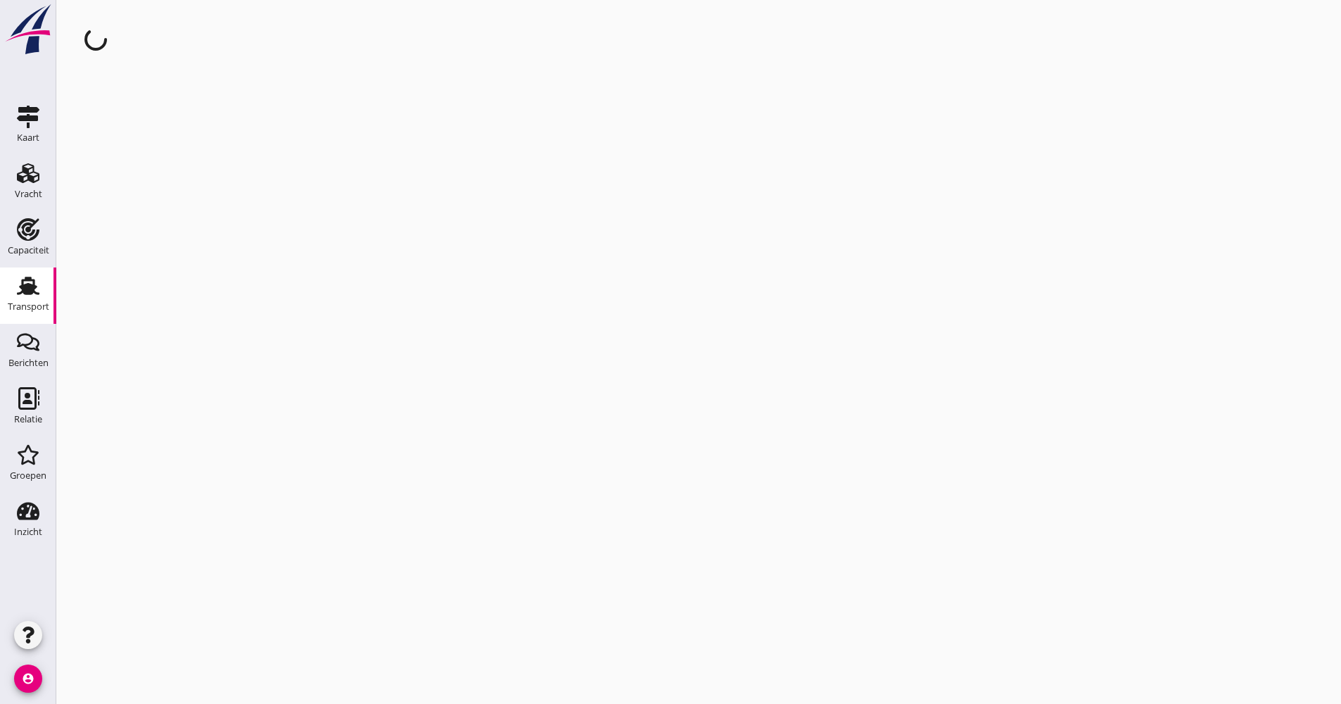
click at [34, 284] on use at bounding box center [28, 286] width 23 height 18
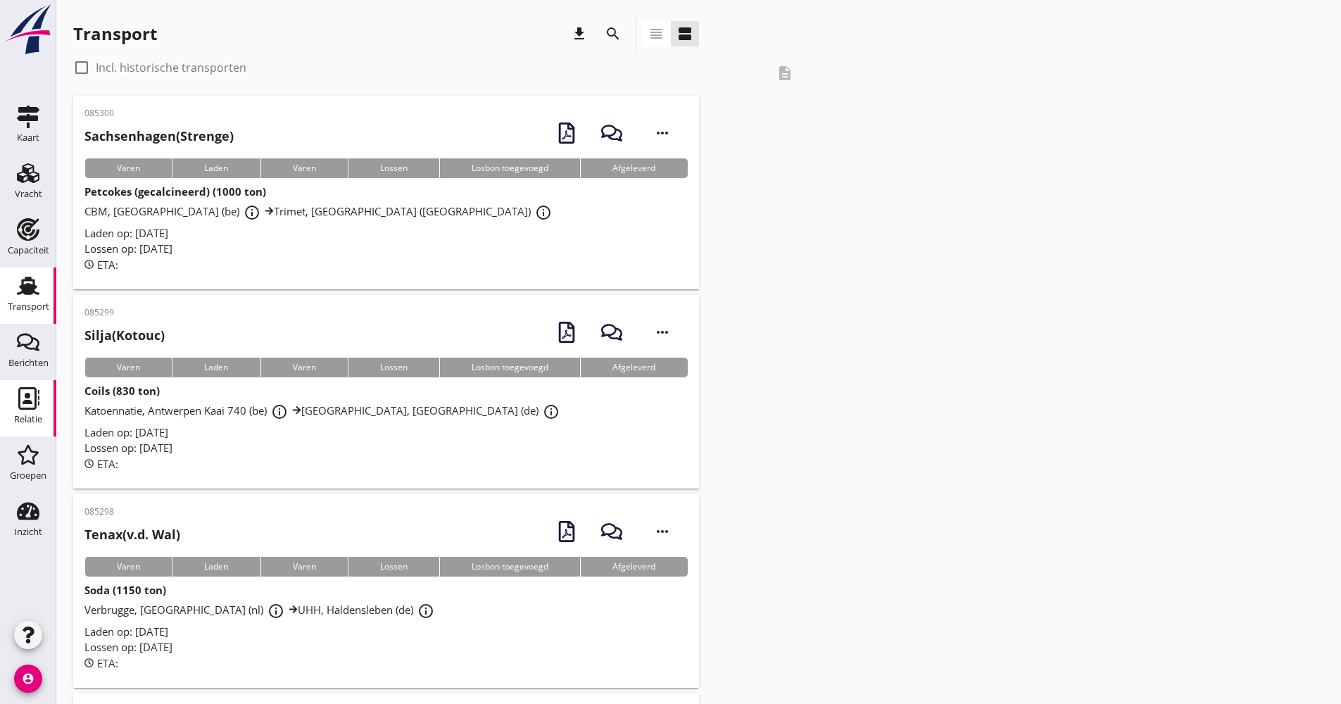
click at [29, 410] on div "Relatie" at bounding box center [28, 420] width 28 height 20
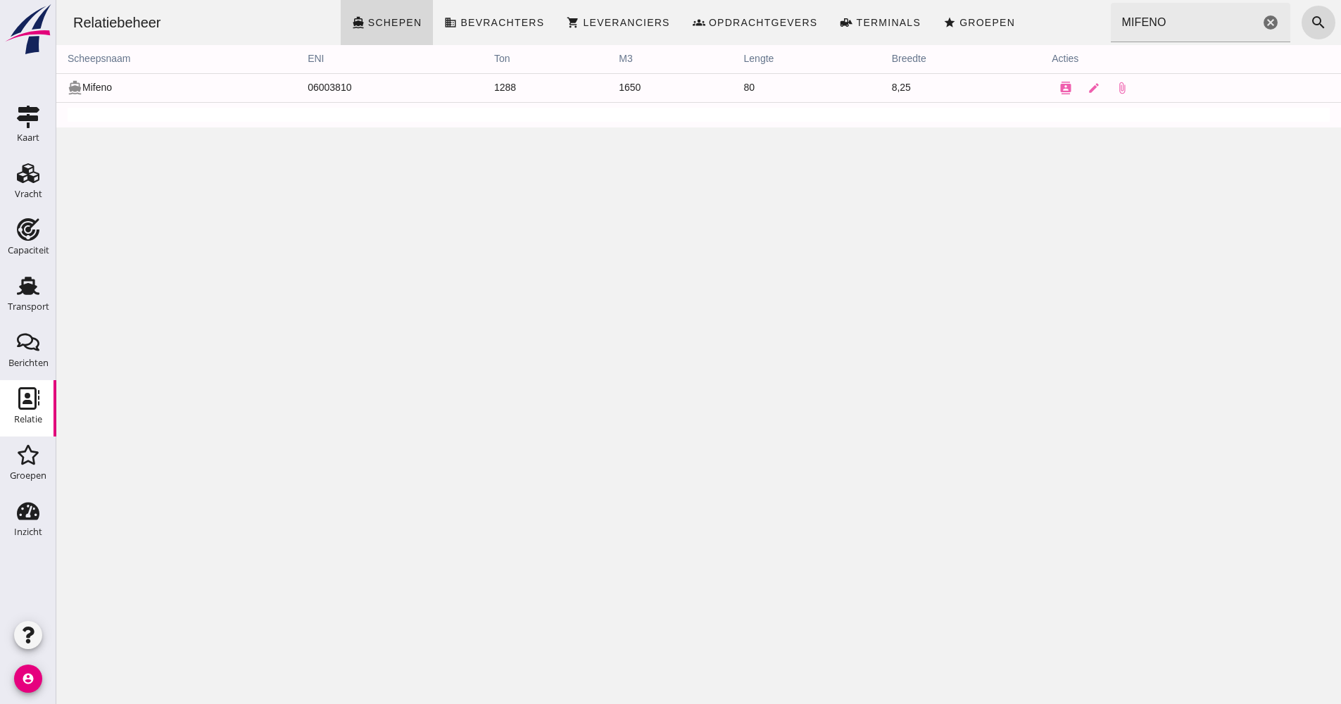
click at [400, 347] on div "Relatiebeheer directions_boat Schepen business Bevrachters shopping_cart Levera…" at bounding box center [698, 352] width 1284 height 704
